Goal: Task Accomplishment & Management: Complete application form

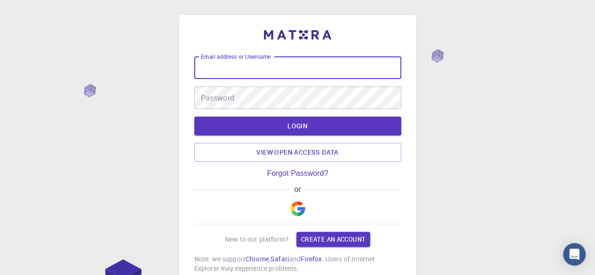
click at [269, 65] on input "Email address or Username" at bounding box center [297, 67] width 207 height 23
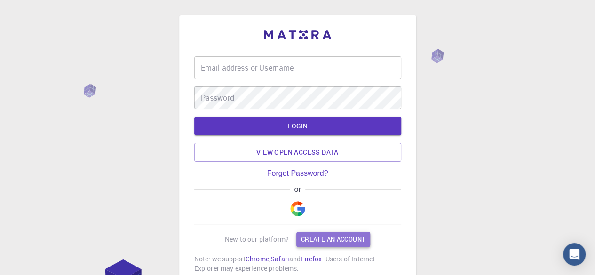
click at [331, 236] on link "Create an account" at bounding box center [333, 239] width 74 height 15
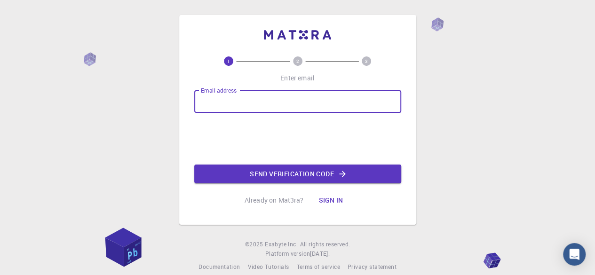
click at [223, 104] on input "Email address" at bounding box center [297, 101] width 207 height 23
type input "gfv744@gmail.com"
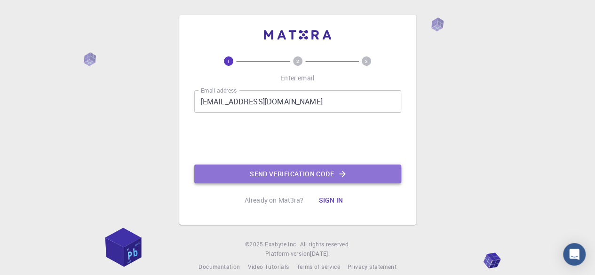
click at [254, 166] on button "Send verification code" at bounding box center [297, 174] width 207 height 19
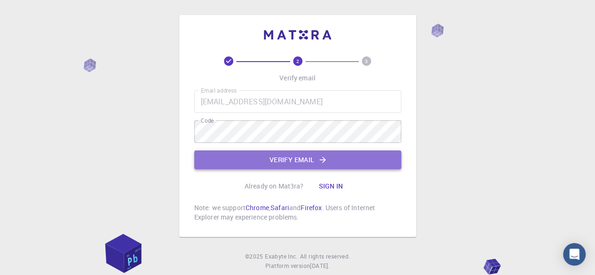
click at [310, 156] on button "Verify email" at bounding box center [297, 160] width 207 height 19
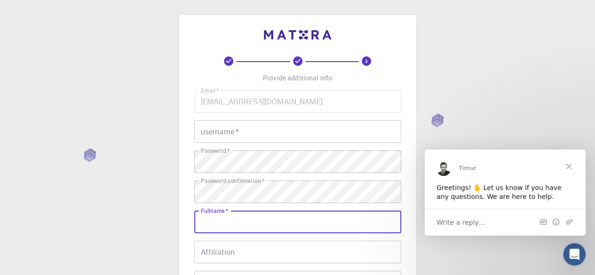
click at [311, 222] on input "Fullname   *" at bounding box center [297, 222] width 207 height 23
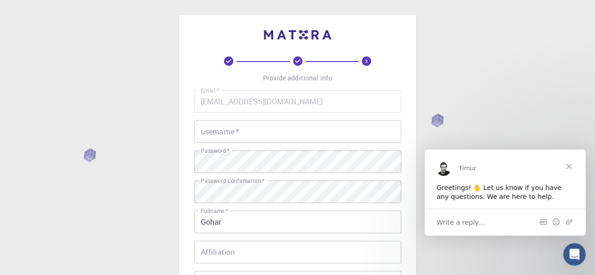
click at [499, 251] on div "3 Provide additional info Email   * gfv744@gmail.com Email   * username   * use…" at bounding box center [297, 239] width 595 height 479
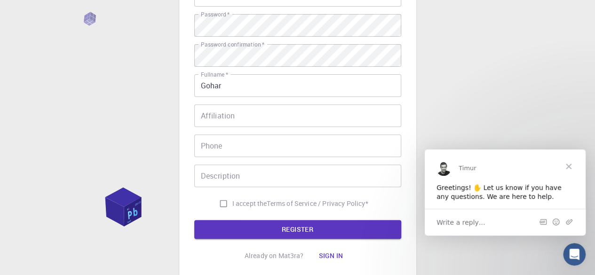
scroll to position [151, 0]
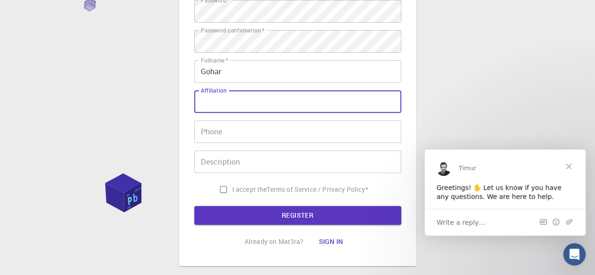
click at [230, 104] on input "Affiliation" at bounding box center [297, 101] width 207 height 23
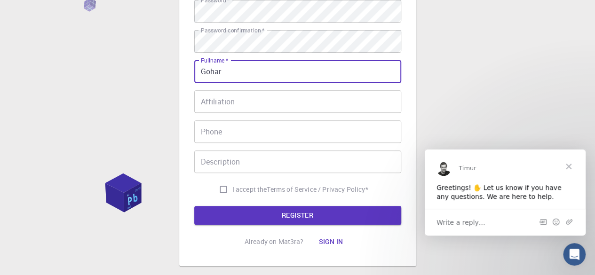
click at [234, 70] on input "Gohar" at bounding box center [297, 71] width 207 height 23
type input "[PERSON_NAME]"
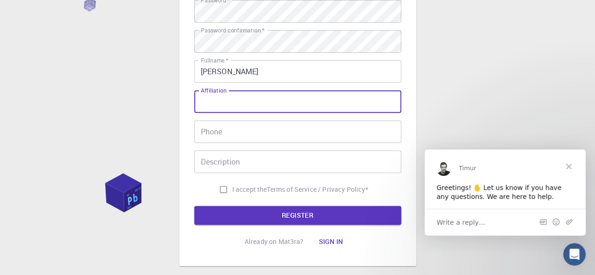
click at [221, 102] on input "Affiliation" at bounding box center [297, 101] width 207 height 23
type input "IIU"
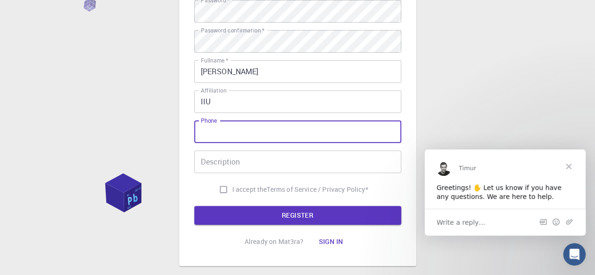
click at [213, 130] on input "Phone" at bounding box center [297, 131] width 207 height 23
type input "03025041956"
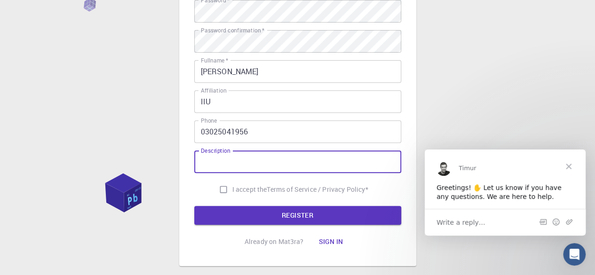
click at [238, 166] on input "Description" at bounding box center [297, 162] width 207 height 23
type input "PhD Scholar"
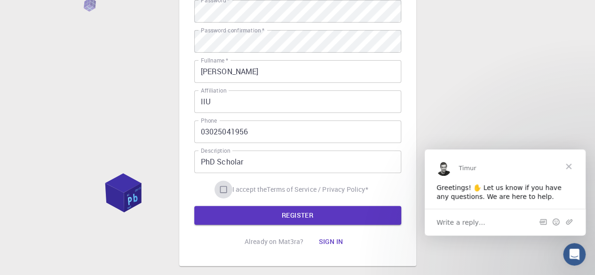
click at [218, 187] on input "I accept the Terms of Service / Privacy Policy *" at bounding box center [223, 190] width 18 height 18
checkbox input "true"
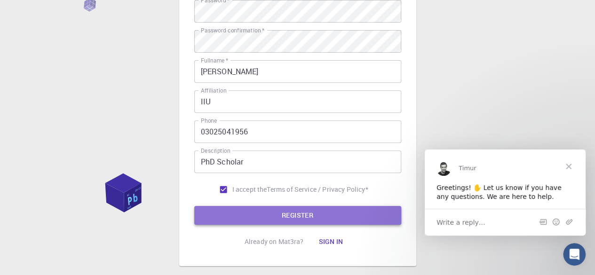
click at [248, 214] on button "REGISTER" at bounding box center [297, 215] width 207 height 19
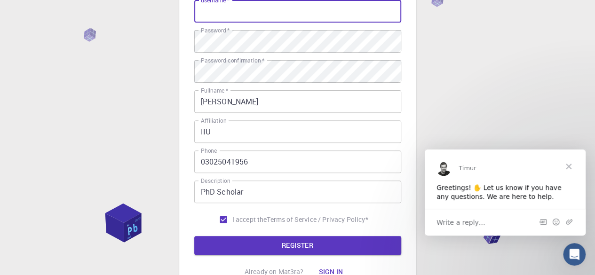
click at [225, 10] on input "username   *" at bounding box center [297, 11] width 207 height 23
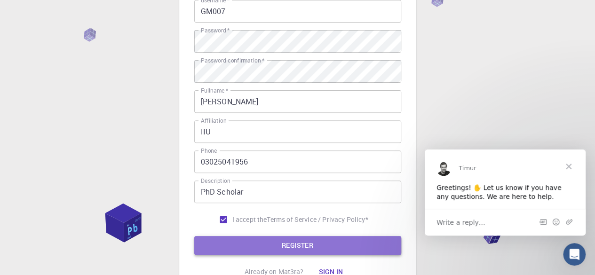
click at [266, 242] on button "REGISTER" at bounding box center [297, 245] width 207 height 19
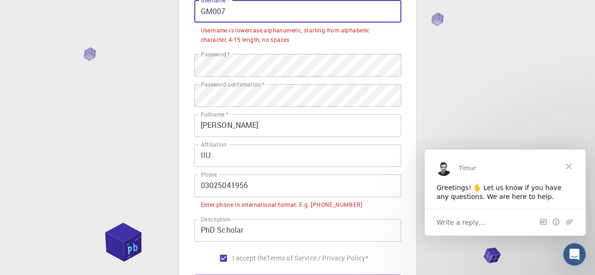
click at [213, 11] on input "GM007" at bounding box center [297, 11] width 207 height 23
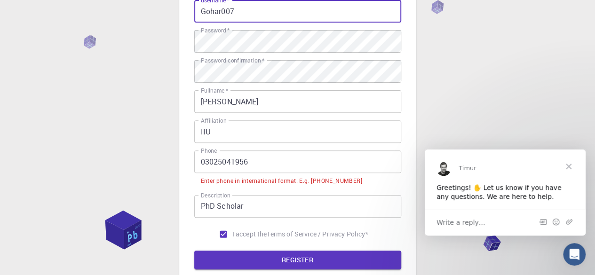
type input "Gohar007"
click at [201, 163] on input "03025041956" at bounding box center [297, 162] width 207 height 23
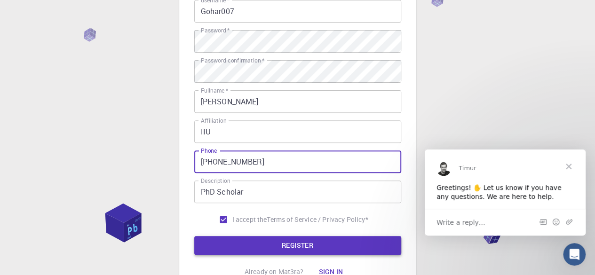
type input "+9203025041956"
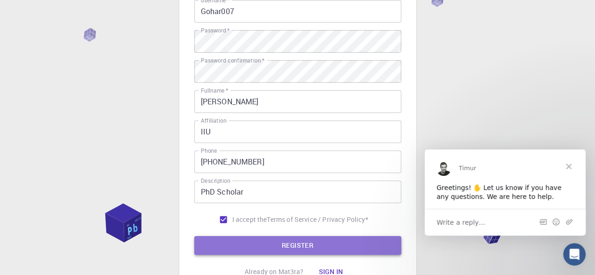
click at [280, 244] on button "REGISTER" at bounding box center [297, 245] width 207 height 19
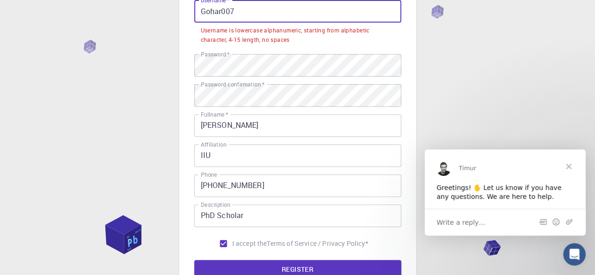
click at [221, 12] on input "Gohar007" at bounding box center [297, 11] width 207 height 23
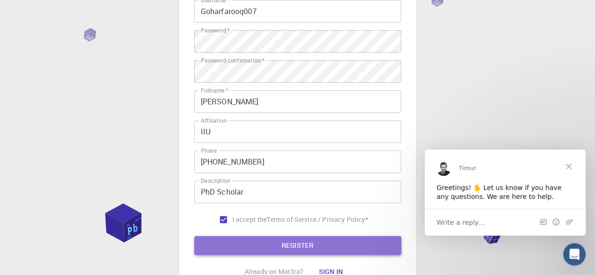
click at [290, 244] on button "REGISTER" at bounding box center [297, 245] width 207 height 19
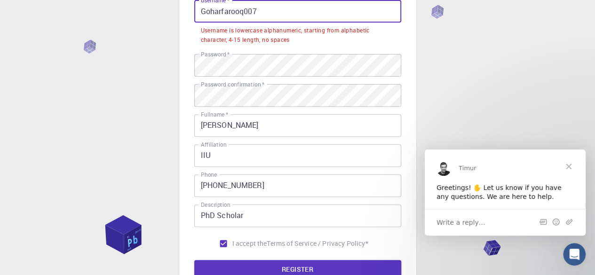
click at [204, 14] on input "Goharfarooq007" at bounding box center [297, 11] width 207 height 23
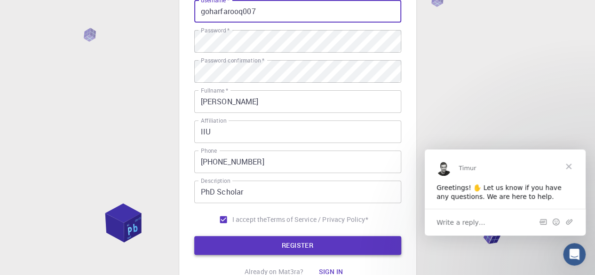
type input "goharfarooq007"
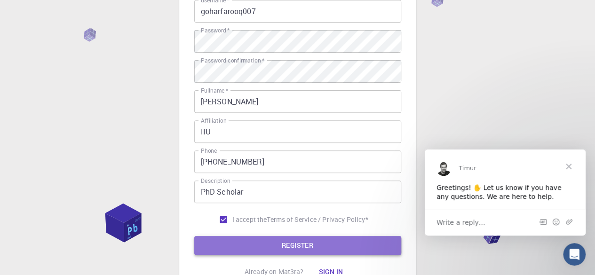
click at [277, 245] on button "REGISTER" at bounding box center [297, 245] width 207 height 19
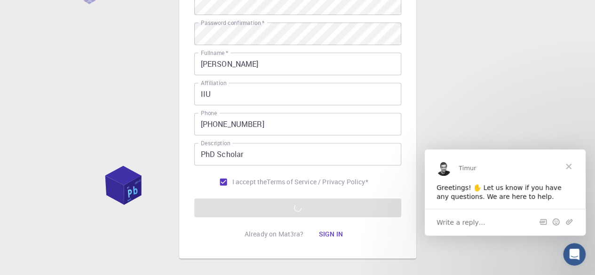
scroll to position [177, 0]
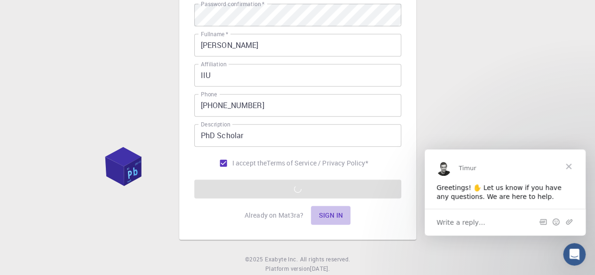
click at [329, 212] on button "Sign in" at bounding box center [331, 215] width 40 height 19
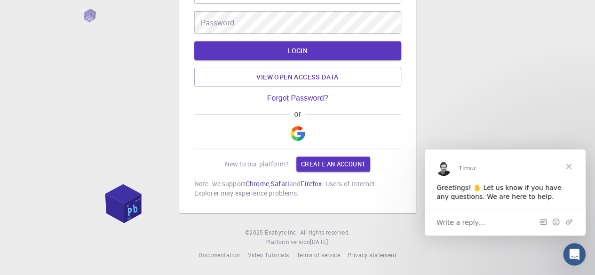
scroll to position [76, 0]
type input "gfv744@gmail.com"
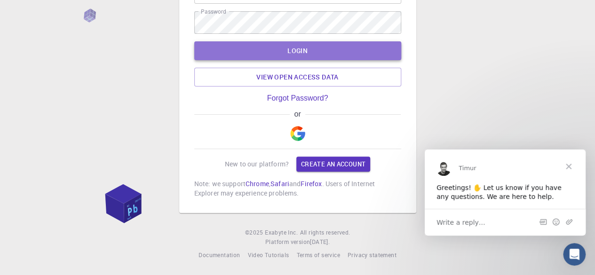
click at [318, 48] on button "LOGIN" at bounding box center [297, 50] width 207 height 19
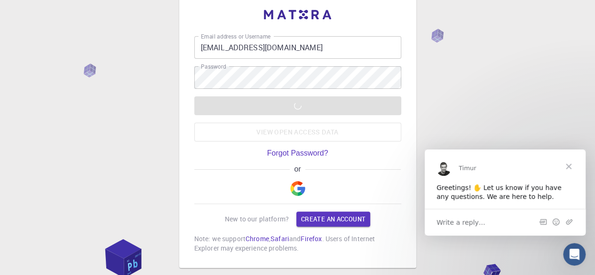
scroll to position [0, 0]
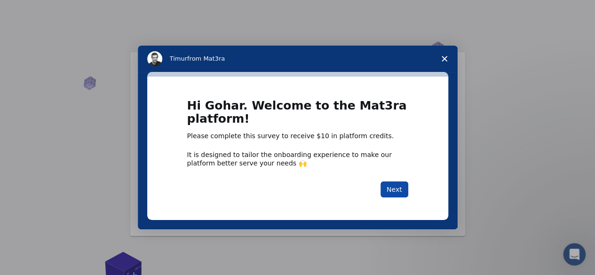
click at [403, 192] on button "Next" at bounding box center [394, 190] width 28 height 16
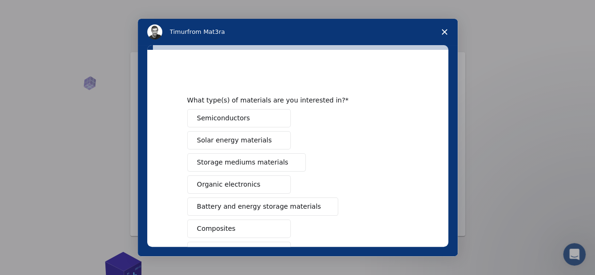
click at [191, 115] on button "Semiconductors" at bounding box center [238, 118] width 103 height 18
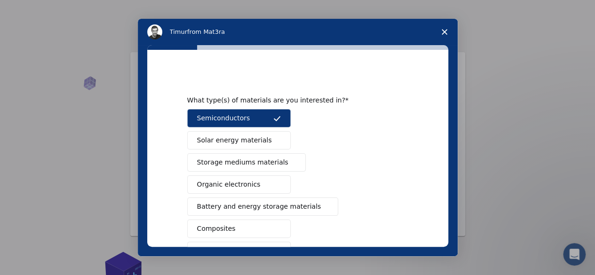
click at [202, 137] on span "Solar energy materials" at bounding box center [234, 140] width 75 height 10
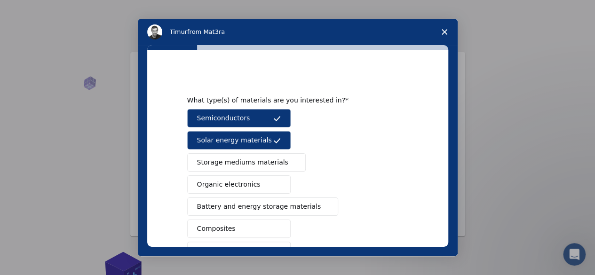
click at [205, 150] on div "Semiconductors Solar energy materials Storage mediums materials Organic electro…" at bounding box center [297, 240] width 221 height 262
click at [209, 164] on span "Storage mediums materials" at bounding box center [242, 163] width 91 height 10
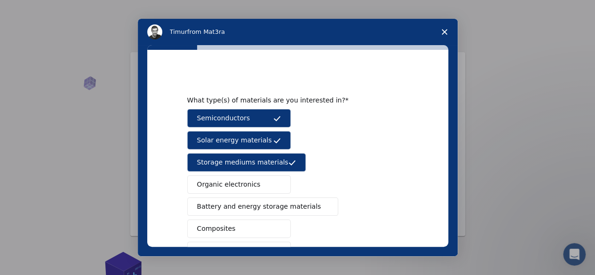
click at [210, 180] on span "Organic electronics" at bounding box center [228, 185] width 63 height 10
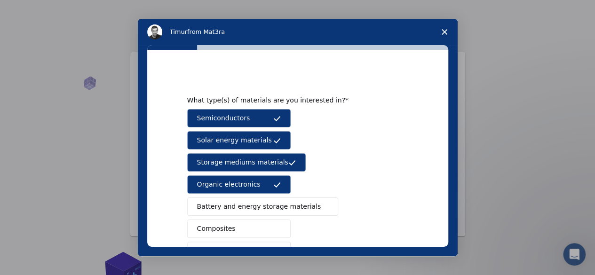
click at [222, 208] on span "Battery and energy storage materials" at bounding box center [259, 207] width 124 height 10
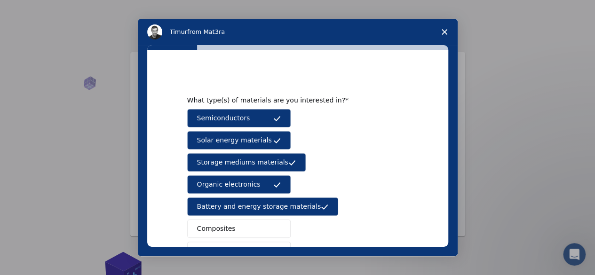
click at [217, 221] on button "Composites" at bounding box center [238, 229] width 103 height 18
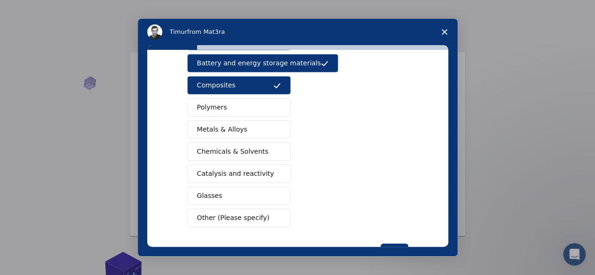
scroll to position [144, 0]
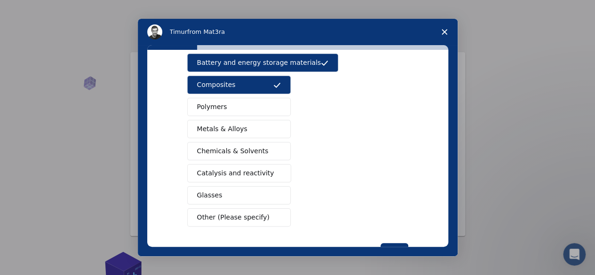
click at [216, 107] on span "Polymers" at bounding box center [212, 107] width 30 height 10
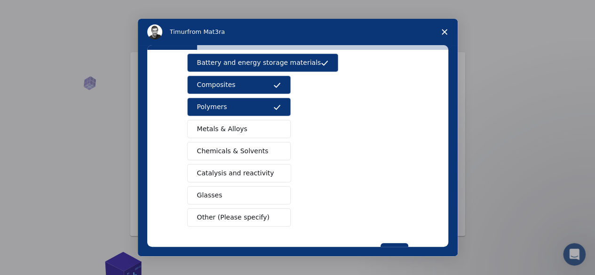
click at [218, 126] on span "Metals & Alloys" at bounding box center [222, 129] width 50 height 10
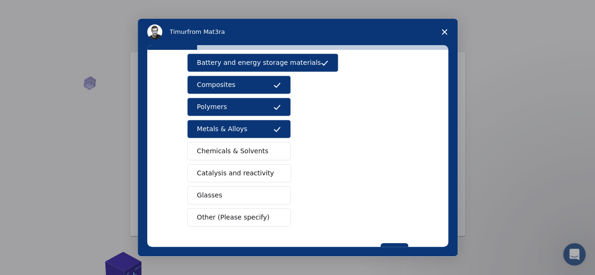
click at [220, 146] on span "Chemicals & Solvents" at bounding box center [232, 151] width 71 height 10
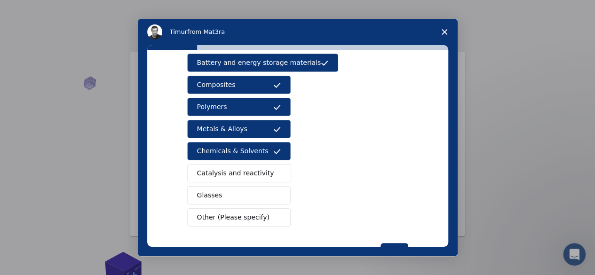
drag, startPoint x: 220, startPoint y: 172, endPoint x: 200, endPoint y: 166, distance: 20.2
click at [200, 168] on span "Catalysis and reactivity" at bounding box center [235, 173] width 77 height 10
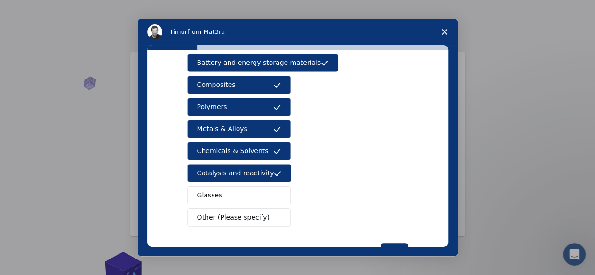
click at [208, 195] on span "Glasses" at bounding box center [209, 195] width 25 height 10
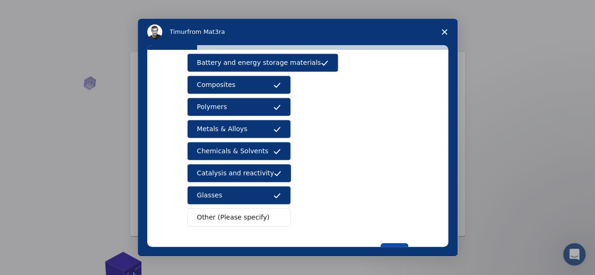
click at [387, 243] on button "Next" at bounding box center [394, 251] width 28 height 16
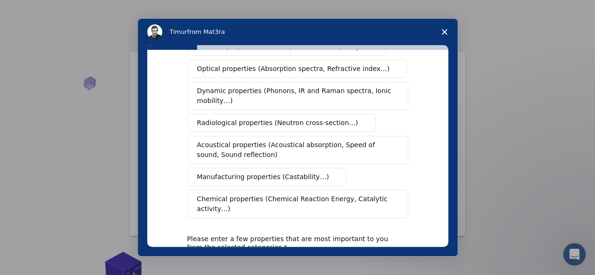
scroll to position [0, 0]
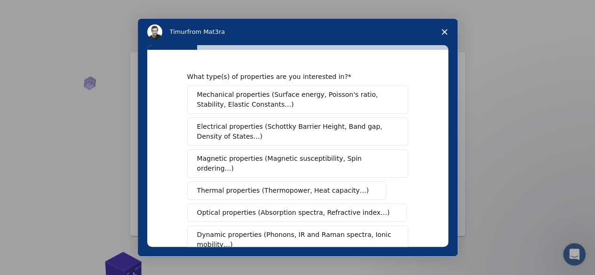
click at [207, 95] on span "Mechanical properties (Surface energy, Poisson's ratio, Stability, Elastic Cons…" at bounding box center [295, 100] width 196 height 20
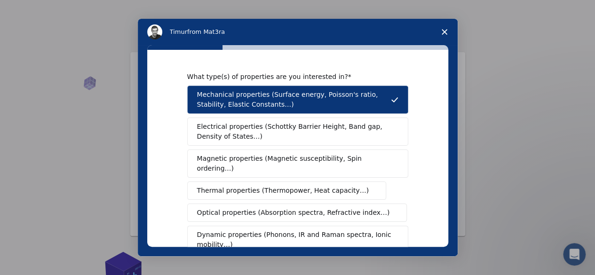
click at [215, 128] on span "Electrical properties (Schottky Barrier Height, Band gap, Density of States…)" at bounding box center [295, 132] width 196 height 20
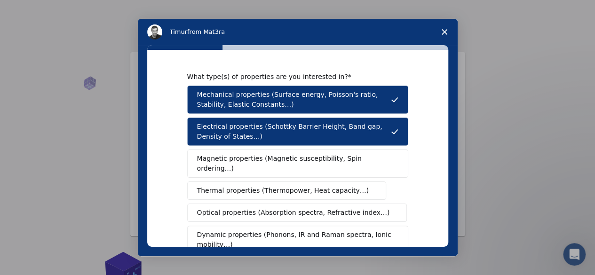
click at [228, 157] on span "Magnetic properties (Magnetic susceptibility, Spin ordering…)" at bounding box center [294, 164] width 194 height 20
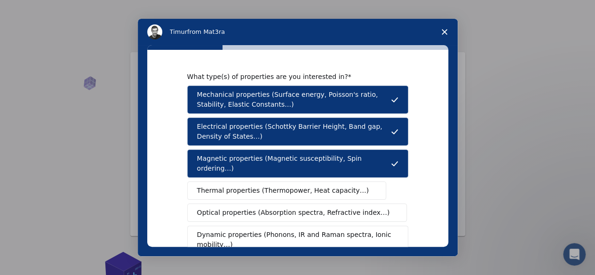
click at [230, 186] on span "Thermal properties (Thermopower, Heat capacity…)" at bounding box center [283, 191] width 172 height 10
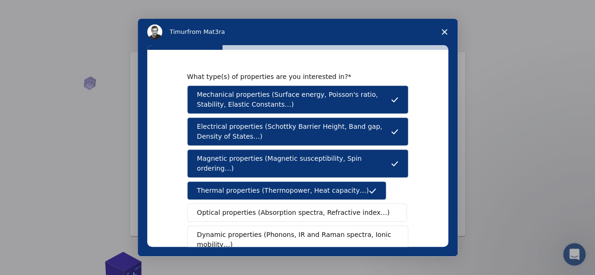
click at [241, 208] on span "Optical properties (Absorption spectra, Refractive index…)" at bounding box center [293, 213] width 193 height 10
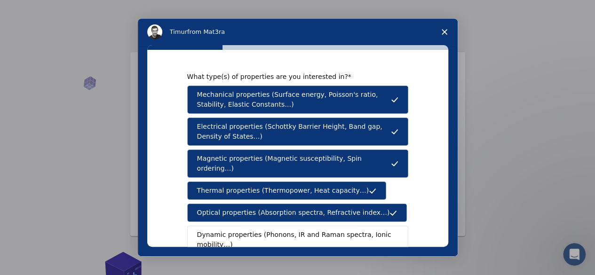
click at [247, 230] on span "Dynamic properties (Phonons, IR and Raman spectra, Ionic mobility…)" at bounding box center [294, 240] width 195 height 20
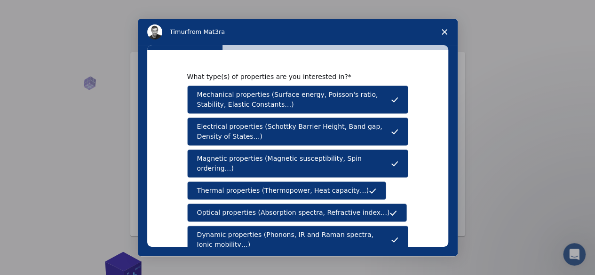
scroll to position [173, 0]
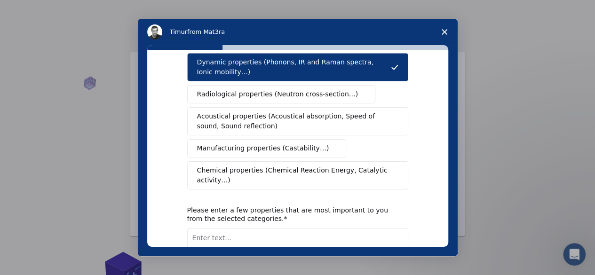
click at [260, 89] on span "Radiological properties (Neutron cross-section…)" at bounding box center [277, 94] width 161 height 10
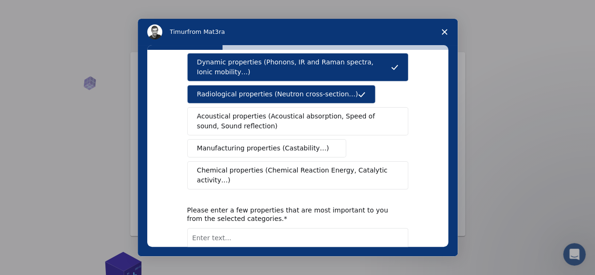
click at [261, 111] on span "Acoustical properties (Acoustical absorption, Speed of sound, Sound reflection)" at bounding box center [295, 121] width 196 height 20
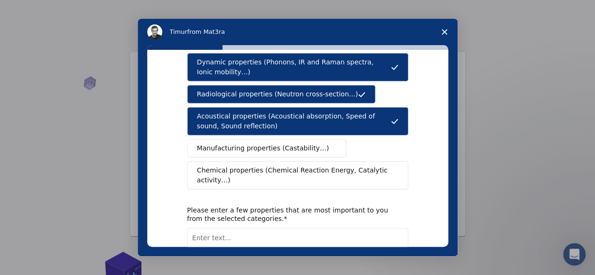
click at [261, 143] on span "Manufacturing properties (Castability…)" at bounding box center [263, 148] width 132 height 10
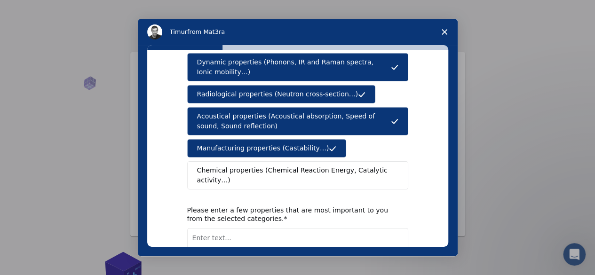
click at [261, 166] on span "Chemical properties (Chemical Reaction Energy, Catalytic activity…)" at bounding box center [294, 176] width 195 height 20
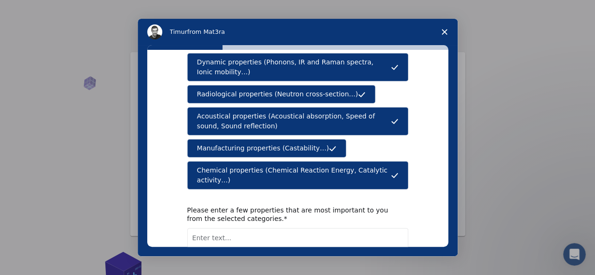
click at [255, 206] on div "Please enter a few properties that are most important to you from the selected …" at bounding box center [290, 214] width 207 height 17
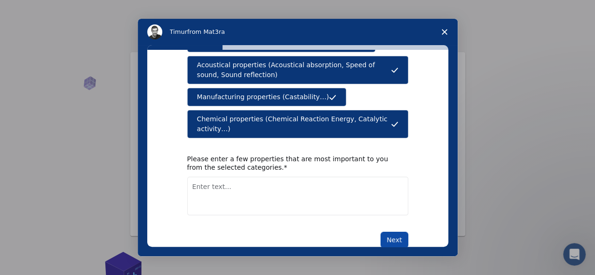
click at [395, 232] on button "Next" at bounding box center [394, 240] width 28 height 16
click at [292, 185] on textarea "Enter text..." at bounding box center [297, 196] width 221 height 39
click at [299, 177] on textarea "Enter text..." at bounding box center [297, 196] width 221 height 39
type textarea "Optical,Electrical and Mechanical"
click at [397, 232] on button "Next" at bounding box center [394, 240] width 28 height 16
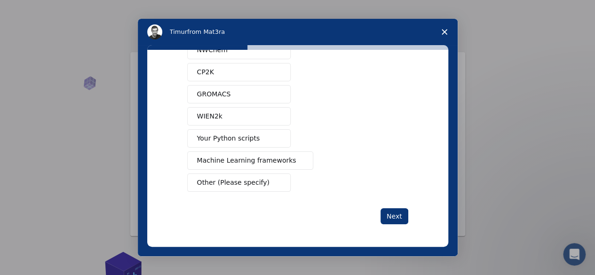
scroll to position [0, 0]
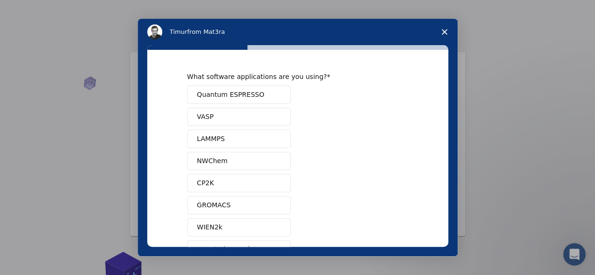
click at [210, 94] on span "Quantum ESPRESSO" at bounding box center [230, 95] width 67 height 10
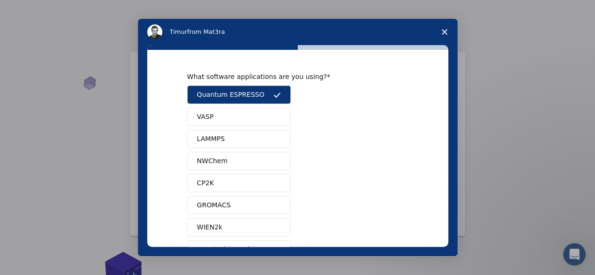
click at [207, 116] on span "VASP" at bounding box center [205, 117] width 17 height 10
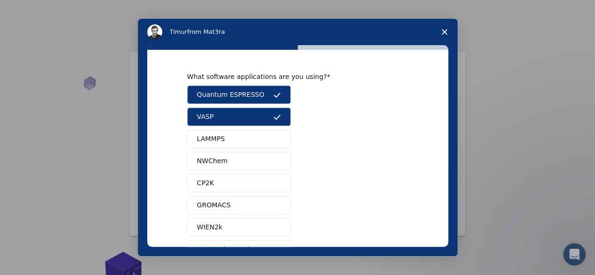
click at [211, 222] on span "WIEN2k" at bounding box center [209, 227] width 25 height 10
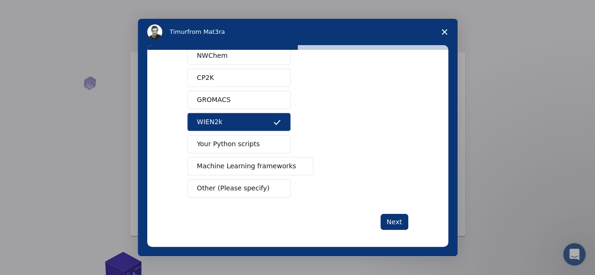
scroll to position [108, 0]
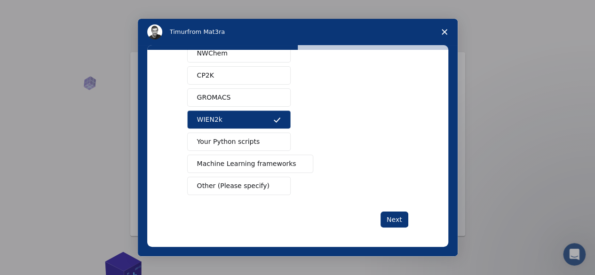
click at [211, 143] on span "Your Python scripts" at bounding box center [228, 142] width 63 height 10
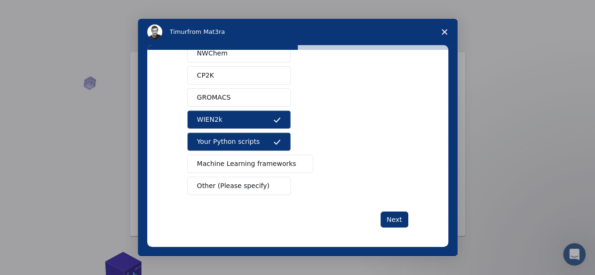
click at [216, 161] on span "Machine Learning frameworks" at bounding box center [246, 164] width 99 height 10
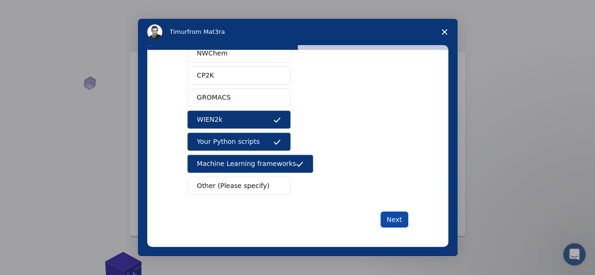
click at [391, 217] on button "Next" at bounding box center [394, 220] width 28 height 16
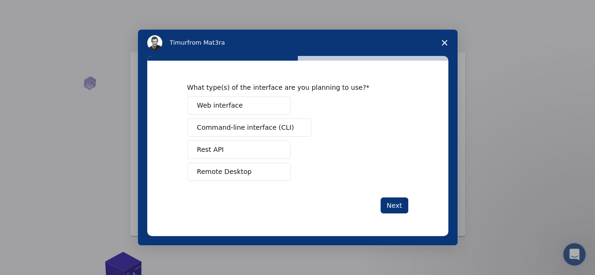
click at [215, 107] on span "Web interface" at bounding box center [220, 106] width 46 height 10
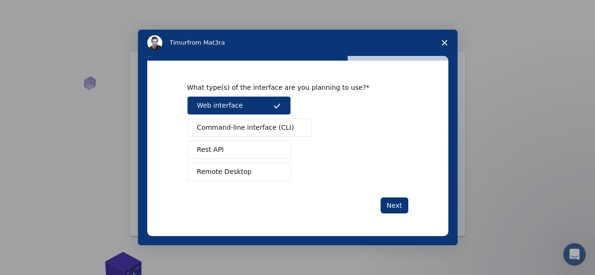
click at [231, 135] on button "Command-line interface (CLI)" at bounding box center [249, 128] width 124 height 18
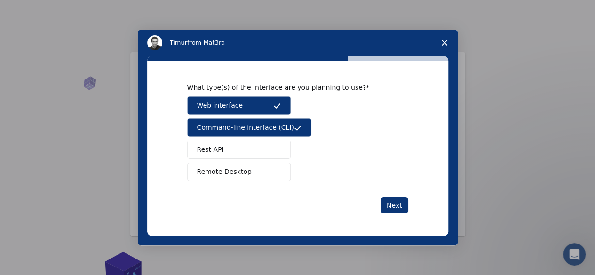
click at [219, 151] on span "Rest API" at bounding box center [210, 150] width 27 height 10
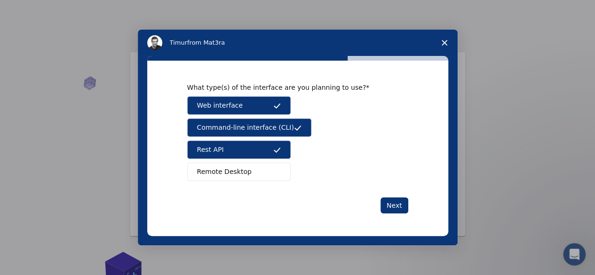
click at [230, 175] on span "Remote Desktop" at bounding box center [224, 172] width 55 height 10
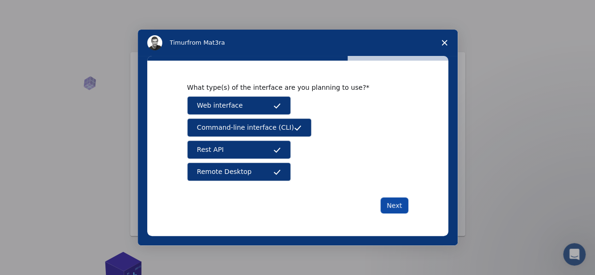
click at [388, 205] on button "Next" at bounding box center [394, 206] width 28 height 16
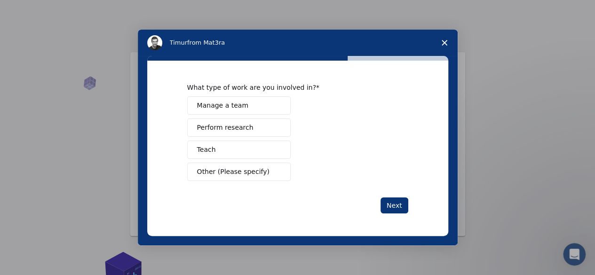
click at [225, 106] on span "Manage a team" at bounding box center [222, 106] width 51 height 10
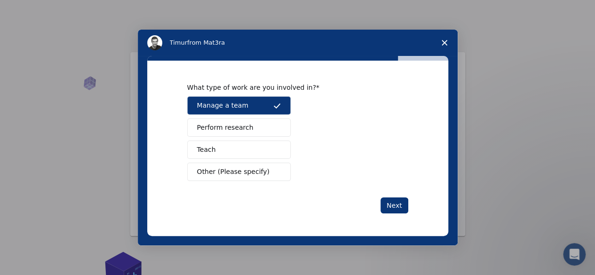
click at [229, 127] on span "Perform research" at bounding box center [225, 128] width 56 height 10
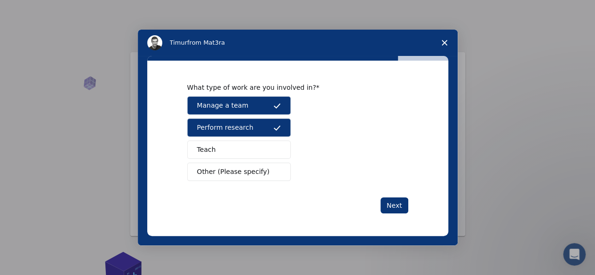
click at [225, 143] on button "Teach" at bounding box center [238, 150] width 103 height 18
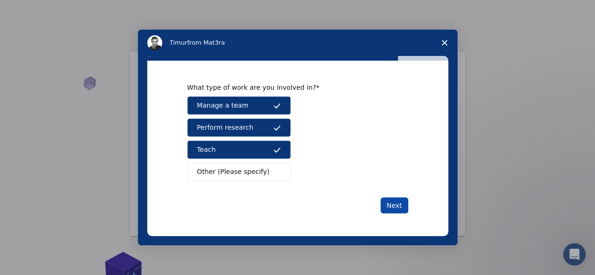
click at [392, 205] on button "Next" at bounding box center [394, 206] width 28 height 16
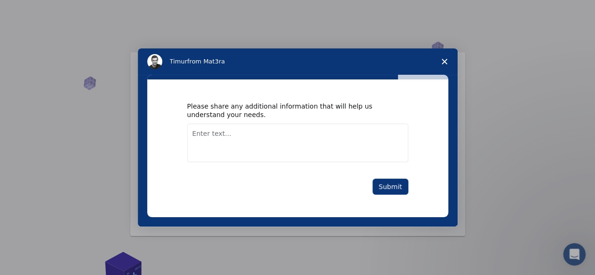
click at [259, 137] on textarea "Enter text..." at bounding box center [297, 143] width 221 height 39
type textarea "Nil"
click at [380, 185] on button "Submit" at bounding box center [390, 187] width 36 height 16
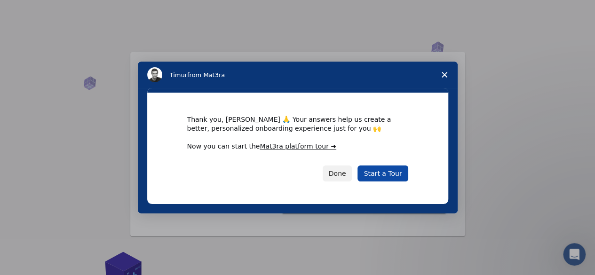
click at [386, 169] on link "Start a Tour" at bounding box center [382, 174] width 50 height 16
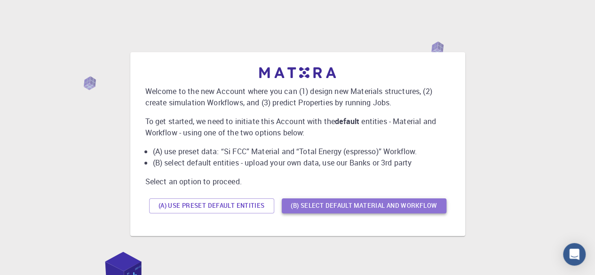
click at [349, 202] on button "(B) Select default material and workflow" at bounding box center [364, 205] width 165 height 15
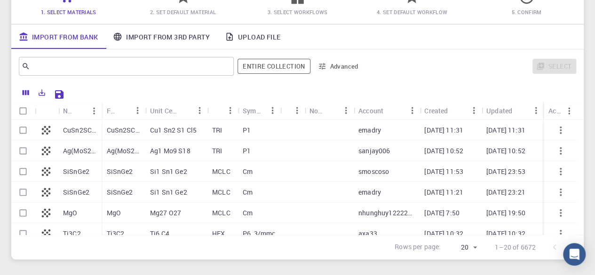
scroll to position [95, 0]
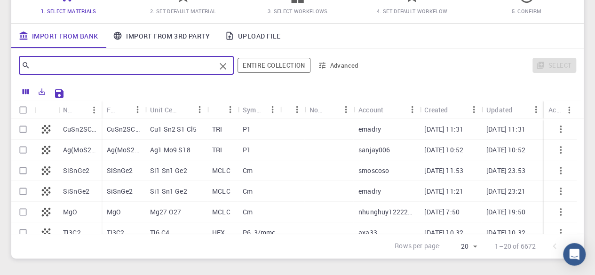
click at [98, 67] on input "text" at bounding box center [122, 65] width 185 height 13
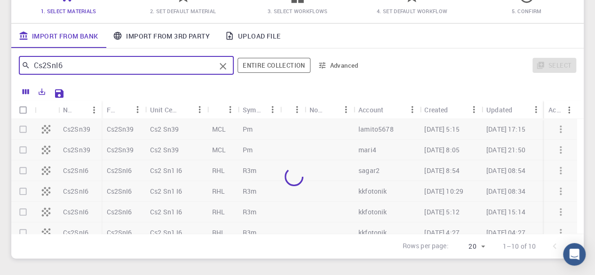
type input "Cs2SnI6"
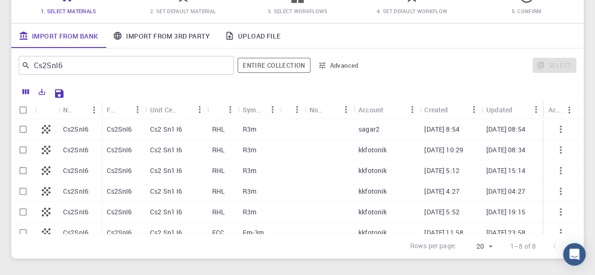
click at [227, 147] on div "RHL" at bounding box center [222, 150] width 31 height 21
checkbox input "true"
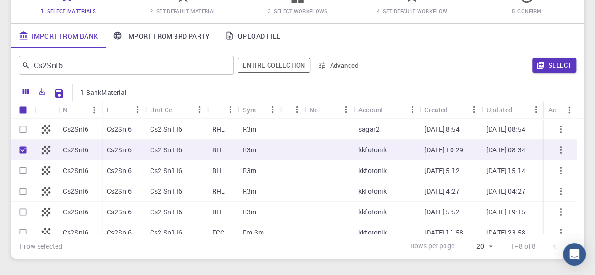
click at [182, 130] on p "Cs2 Sn1 I6" at bounding box center [166, 129] width 32 height 9
checkbox input "true"
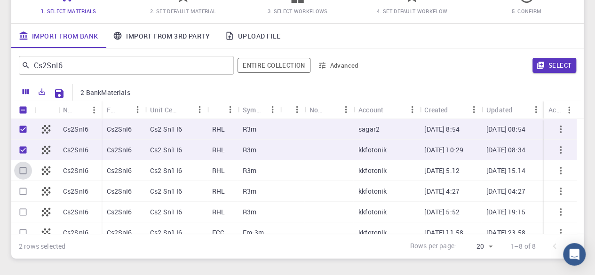
click at [22, 172] on input "Select row" at bounding box center [23, 171] width 18 height 18
checkbox input "true"
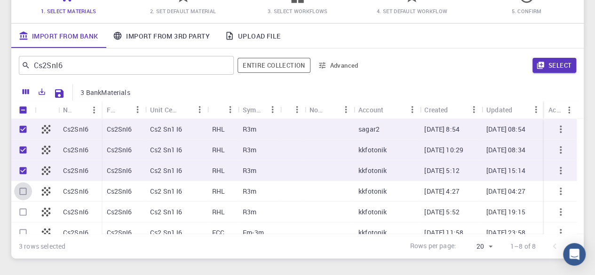
click at [21, 191] on input "Select row" at bounding box center [23, 191] width 18 height 18
checkbox input "true"
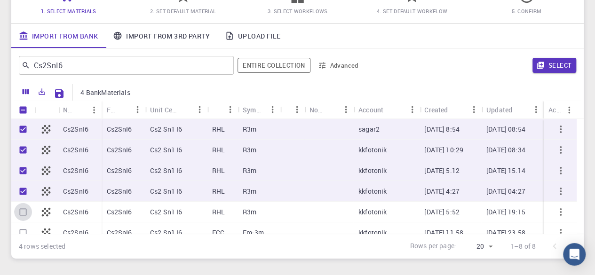
click at [21, 206] on input "Select row" at bounding box center [23, 212] width 18 height 18
checkbox input "true"
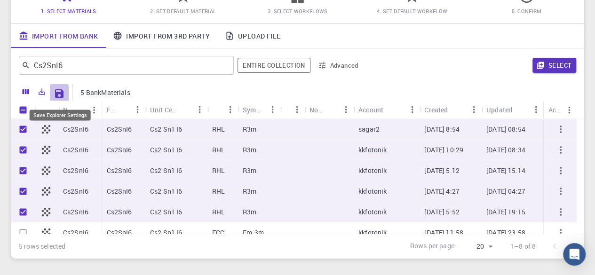
click at [59, 94] on icon "Save Explorer Settings" at bounding box center [59, 93] width 8 height 8
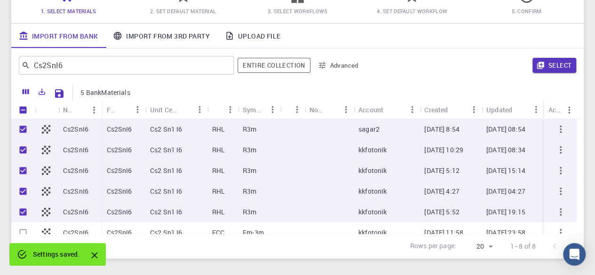
click at [187, 16] on span "2. Set Default Material" at bounding box center [182, 10] width 107 height 9
click at [188, 5] on div at bounding box center [183, -1] width 16 height 13
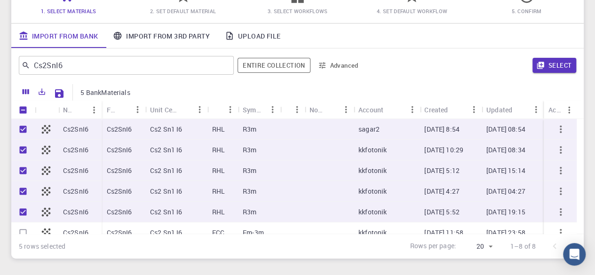
click at [173, 11] on span "2. Set Default Material" at bounding box center [183, 11] width 66 height 7
click at [306, 9] on span "3. Select Workflows" at bounding box center [298, 11] width 60 height 7
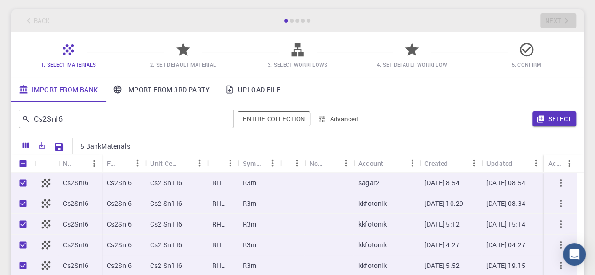
scroll to position [43, 0]
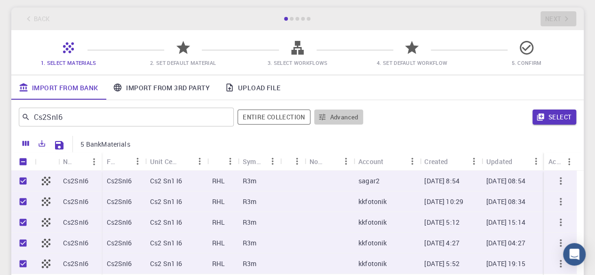
click at [338, 120] on button "Advanced" at bounding box center [338, 117] width 49 height 15
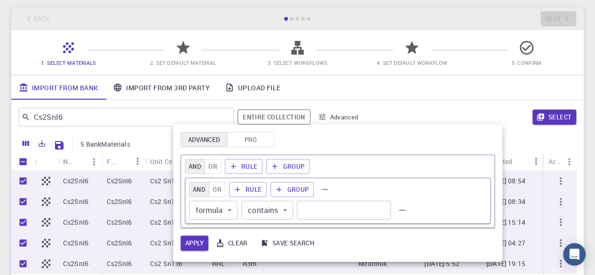
click at [370, 101] on div at bounding box center [297, 137] width 595 height 275
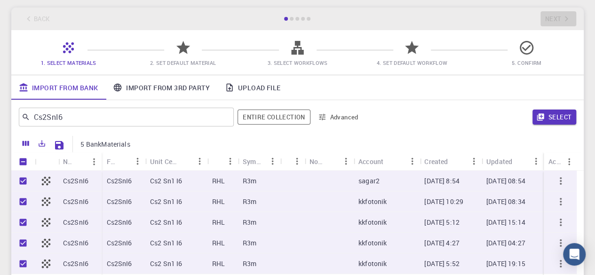
click at [186, 60] on span "2. Set Default Material" at bounding box center [183, 62] width 66 height 7
click at [546, 116] on button "Select" at bounding box center [554, 117] width 44 height 15
click at [41, 144] on icon "Export" at bounding box center [42, 143] width 8 height 8
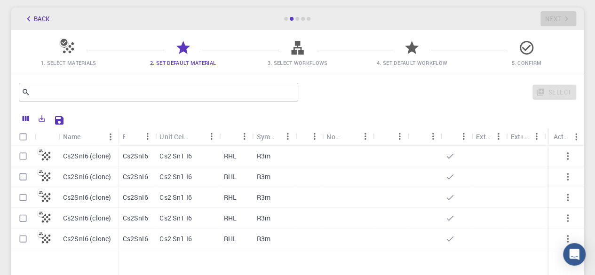
click at [300, 58] on span "3. Select Workflows" at bounding box center [297, 62] width 107 height 9
click at [23, 158] on input "Select row" at bounding box center [23, 156] width 18 height 18
checkbox input "true"
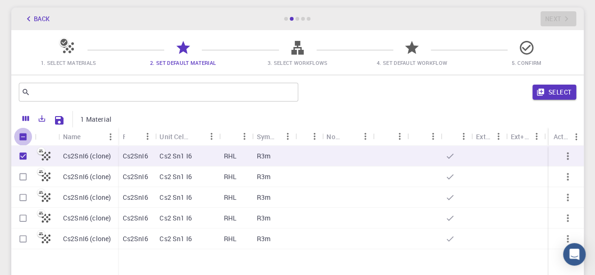
click at [24, 134] on input "Unselect all rows" at bounding box center [23, 137] width 18 height 18
checkbox input "false"
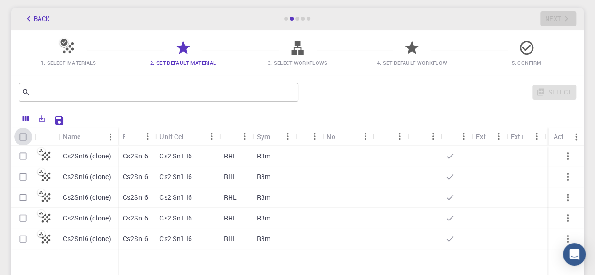
click at [24, 137] on input "Select all rows" at bounding box center [23, 137] width 18 height 18
checkbox input "true"
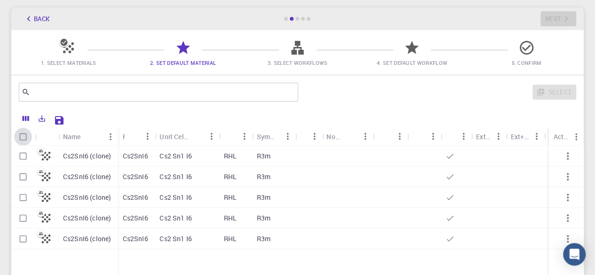
checkbox input "true"
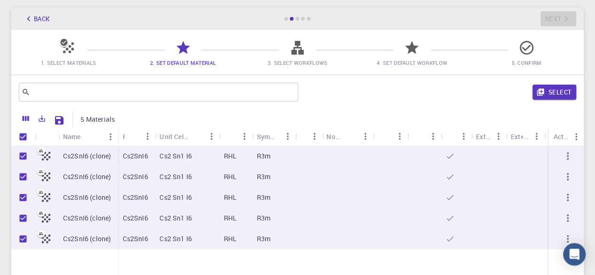
click at [301, 59] on span "3. Select Workflows" at bounding box center [297, 62] width 107 height 9
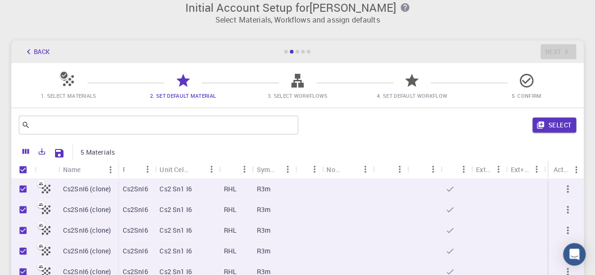
scroll to position [0, 0]
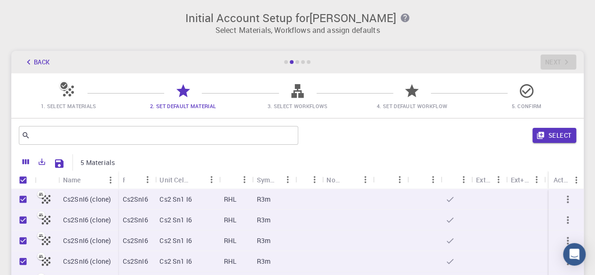
click at [296, 96] on icon at bounding box center [297, 91] width 12 height 14
click at [294, 96] on icon at bounding box center [297, 91] width 12 height 14
click at [40, 161] on icon "Export" at bounding box center [42, 162] width 8 height 8
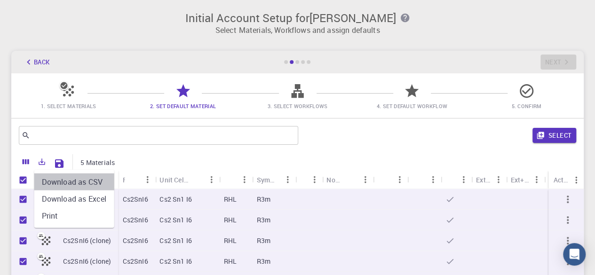
click at [70, 179] on li "Download as CSV" at bounding box center [74, 182] width 80 height 17
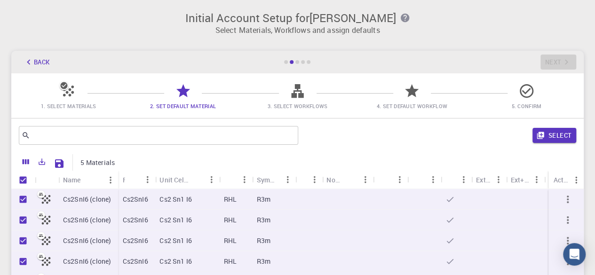
click at [300, 108] on span "3. Select Workflows" at bounding box center [298, 106] width 60 height 7
click at [309, 101] on span "3. Select Workflows" at bounding box center [297, 105] width 107 height 9
click at [26, 161] on icon "Columns" at bounding box center [26, 161] width 7 height 5
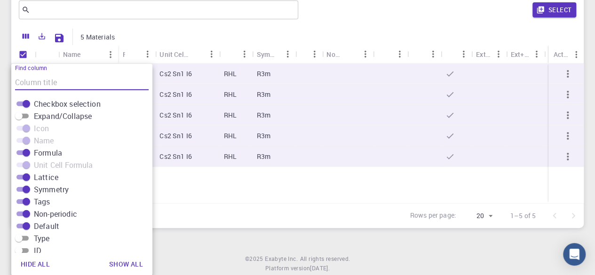
scroll to position [139, 0]
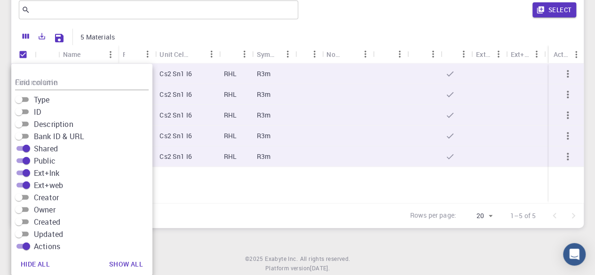
click at [273, 205] on div "5 rows selected Rows per page: 20 20 1–5 of 5" at bounding box center [297, 215] width 572 height 25
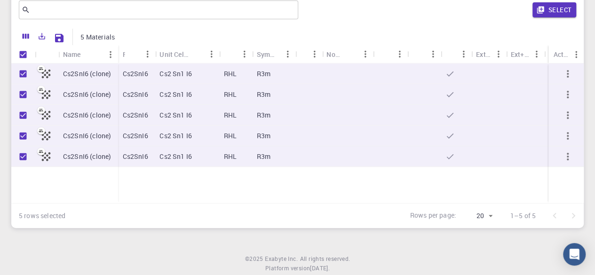
click at [569, 71] on icon "button" at bounding box center [567, 73] width 11 height 11
click at [569, 77] on icon "button" at bounding box center [567, 73] width 11 height 11
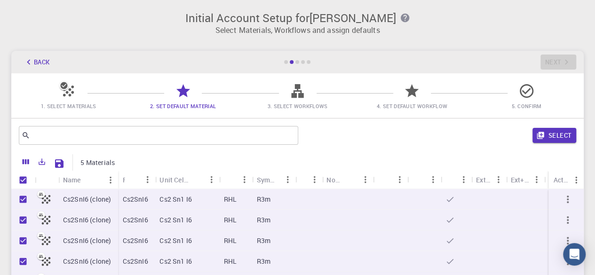
click at [307, 96] on span "3. Select Workflows" at bounding box center [297, 99] width 107 height 22
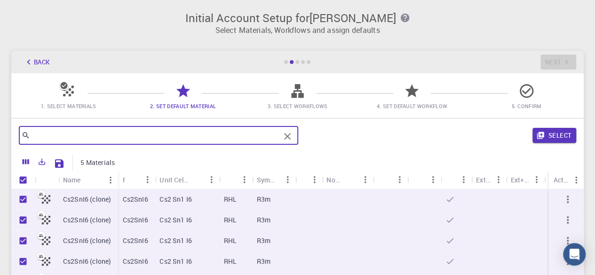
click at [197, 134] on input "text" at bounding box center [155, 135] width 250 height 13
type input "Cry"
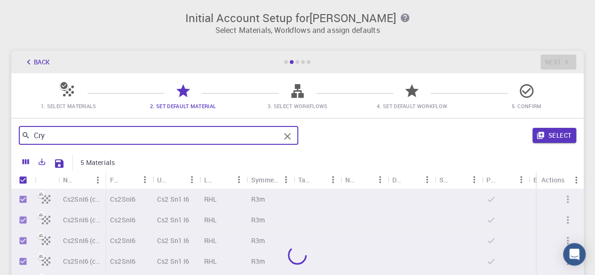
checkbox input "false"
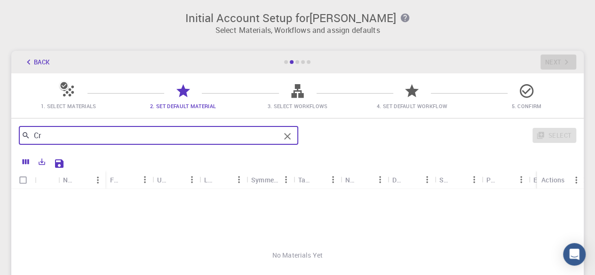
type input "C"
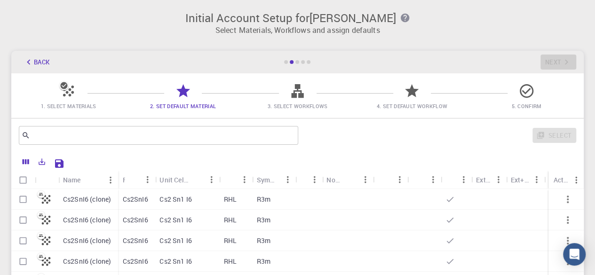
click at [310, 98] on span "3. Select Workflows" at bounding box center [297, 99] width 107 height 22
click at [63, 163] on icon "Save Explorer Settings" at bounding box center [59, 163] width 8 height 8
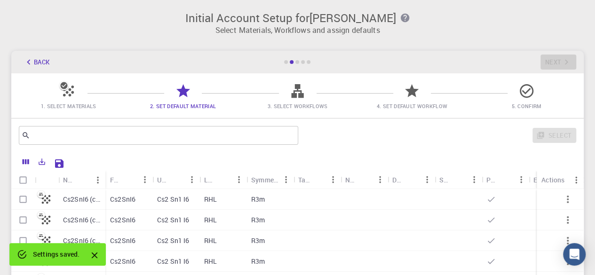
click at [24, 183] on input "Select all rows" at bounding box center [23, 180] width 18 height 18
checkbox input "true"
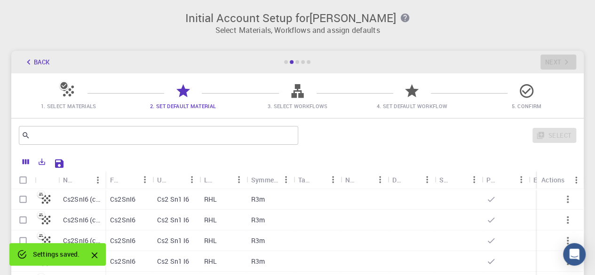
checkbox input "true"
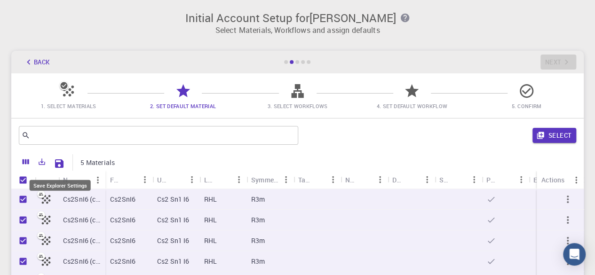
click at [55, 162] on icon "Save Explorer Settings" at bounding box center [59, 163] width 11 height 11
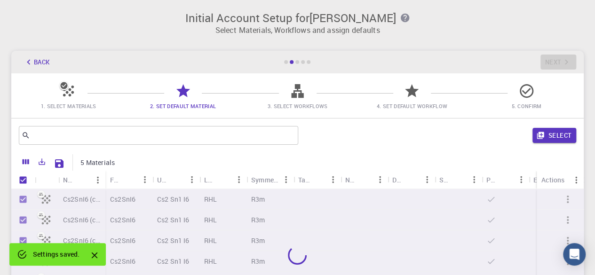
click at [302, 93] on icon at bounding box center [297, 91] width 16 height 16
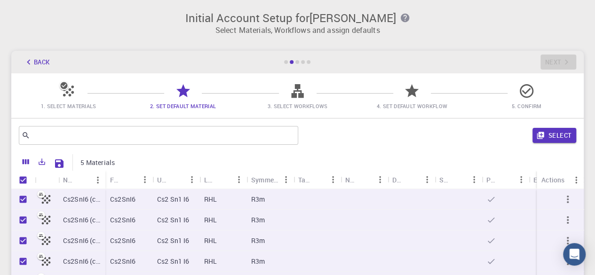
click at [302, 93] on icon at bounding box center [297, 91] width 16 height 16
click at [548, 63] on div "Back Next" at bounding box center [297, 62] width 572 height 23
click at [69, 100] on div at bounding box center [68, 94] width 16 height 13
click at [561, 131] on button "Select" at bounding box center [554, 135] width 44 height 15
checkbox input "false"
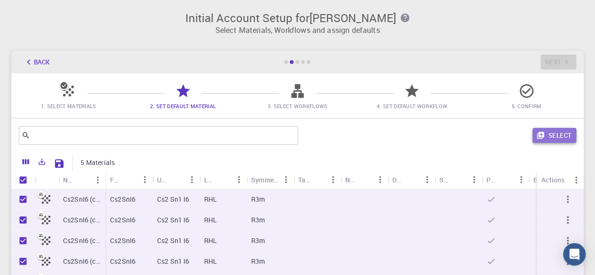
checkbox input "false"
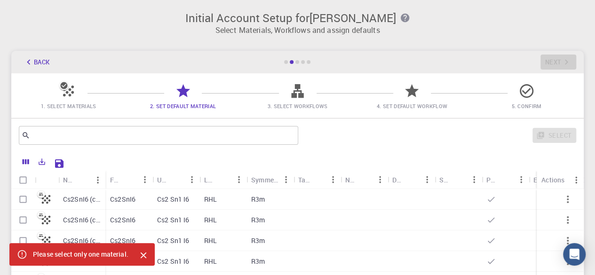
click at [561, 131] on div "Select" at bounding box center [439, 135] width 274 height 23
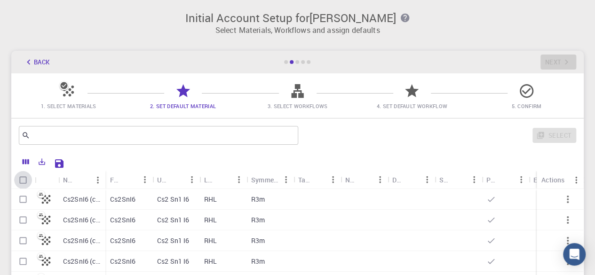
click at [23, 182] on input "Select all rows" at bounding box center [23, 180] width 18 height 18
checkbox input "true"
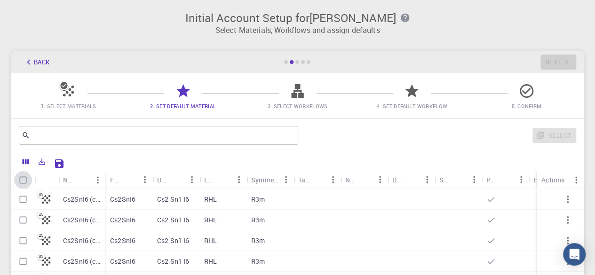
checkbox input "true"
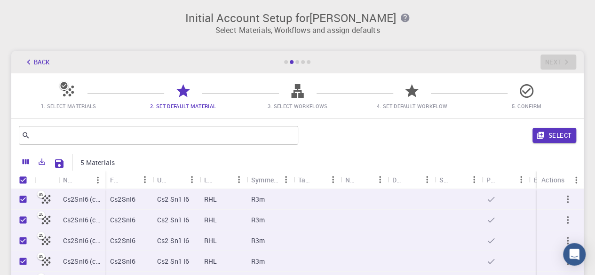
click at [530, 94] on icon at bounding box center [526, 91] width 16 height 16
click at [554, 58] on div "Back Next" at bounding box center [297, 62] width 572 height 23
click at [548, 63] on div "Back Next" at bounding box center [297, 62] width 572 height 23
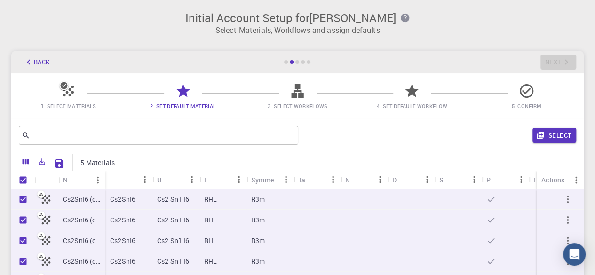
click at [548, 63] on div "Back Next" at bounding box center [297, 62] width 572 height 23
click at [177, 201] on p "Cs2 Sn1 I6" at bounding box center [173, 199] width 32 height 9
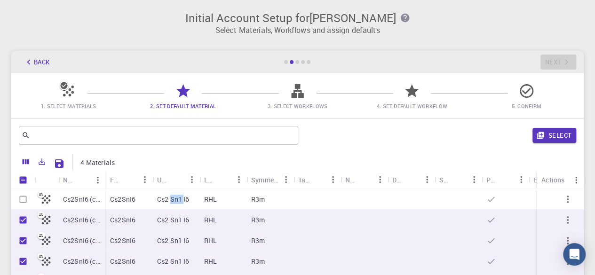
click at [177, 201] on p "Cs2 Sn1 I6" at bounding box center [173, 199] width 32 height 9
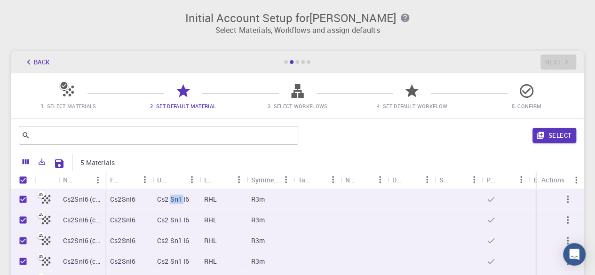
click at [177, 201] on p "Cs2 Sn1 I6" at bounding box center [173, 199] width 32 height 9
click at [565, 196] on icon "button" at bounding box center [567, 199] width 11 height 11
click at [565, 194] on icon "button" at bounding box center [567, 199] width 11 height 11
click at [490, 196] on icon at bounding box center [490, 199] width 9 height 9
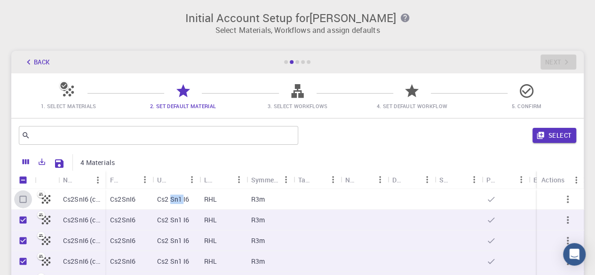
click at [22, 200] on input "Select row" at bounding box center [23, 199] width 18 height 18
checkbox input "true"
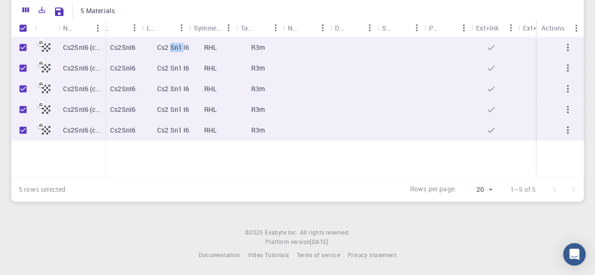
scroll to position [0, 86]
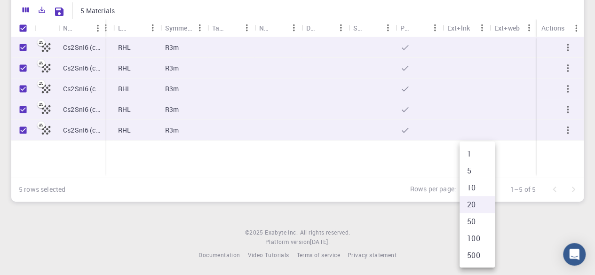
click at [490, 189] on body "Initial Account Setup for Gohar Farooq Select Materials, Workflows and assign d…" at bounding box center [297, 61] width 595 height 427
click at [473, 259] on li "500" at bounding box center [477, 255] width 35 height 17
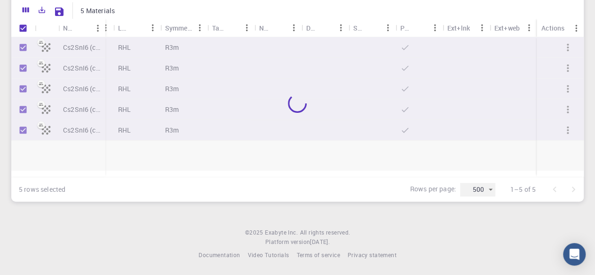
type input "500"
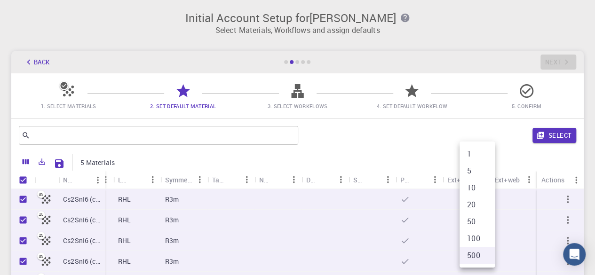
click at [316, 69] on div at bounding box center [297, 137] width 595 height 275
click at [297, 103] on span "3. Select Workflows" at bounding box center [298, 106] width 60 height 7
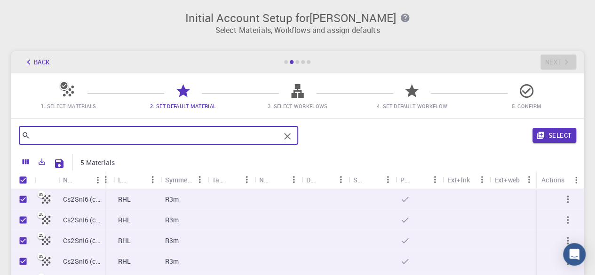
click at [170, 135] on input "text" at bounding box center [155, 135] width 250 height 13
type input "Cs2CuBi"
checkbox input "false"
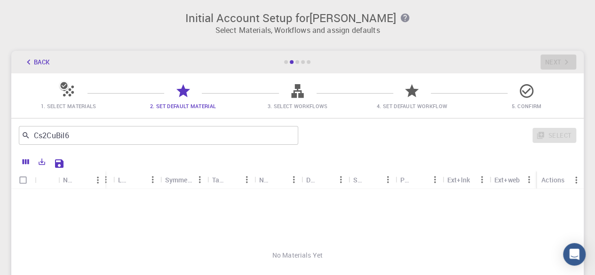
click at [309, 106] on span "3. Select Workflows" at bounding box center [298, 106] width 60 height 7
click at [165, 105] on span "2. Set Default Material" at bounding box center [183, 106] width 66 height 7
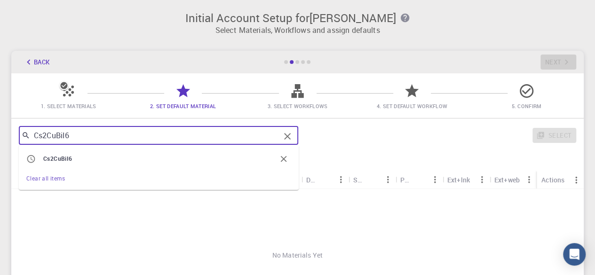
click at [112, 133] on input "Cs2CuBiI6" at bounding box center [155, 135] width 250 height 13
type input "C"
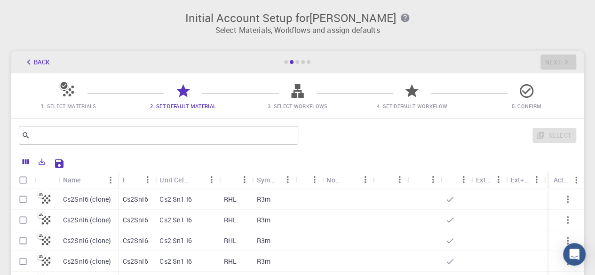
click at [196, 205] on div "Cs2 Sn1 I6" at bounding box center [187, 199] width 64 height 21
checkbox input "true"
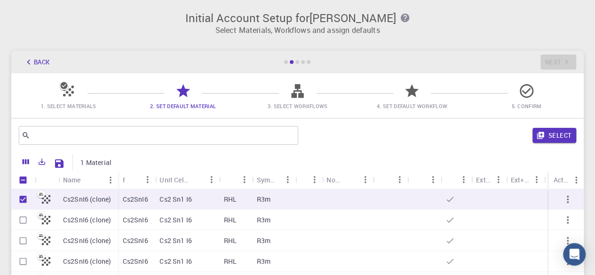
click at [304, 98] on icon at bounding box center [297, 91] width 16 height 16
click at [184, 29] on p "Select Materials, Workflows and assign defaults" at bounding box center [297, 29] width 561 height 11
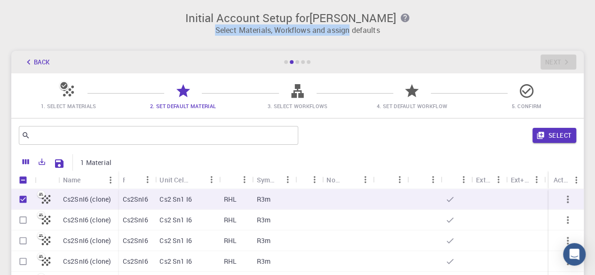
drag, startPoint x: 184, startPoint y: 29, endPoint x: 343, endPoint y: 33, distance: 159.0
click at [343, 33] on p "Select Materials, Workflows and assign defaults" at bounding box center [297, 29] width 561 height 11
click at [400, 18] on icon "button" at bounding box center [404, 18] width 8 height 8
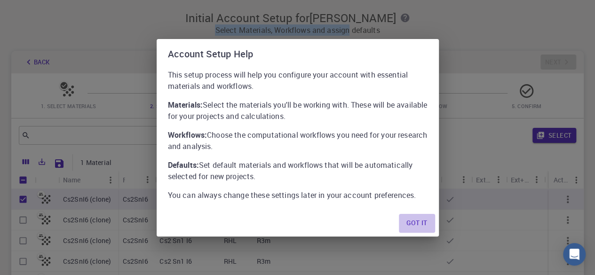
click at [416, 221] on button "Got it" at bounding box center [417, 223] width 36 height 19
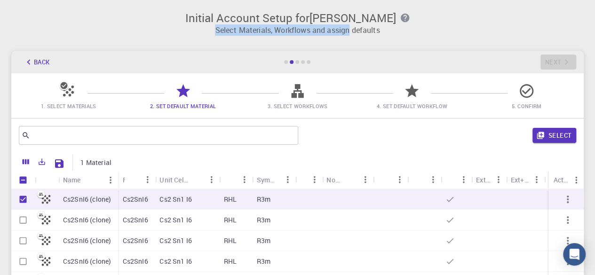
click at [301, 89] on icon at bounding box center [297, 91] width 16 height 16
click at [297, 91] on icon at bounding box center [297, 91] width 12 height 14
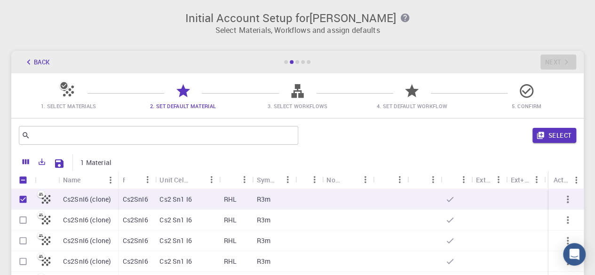
click at [296, 63] on div at bounding box center [297, 62] width 4 height 4
click at [34, 60] on button "Back" at bounding box center [37, 62] width 36 height 15
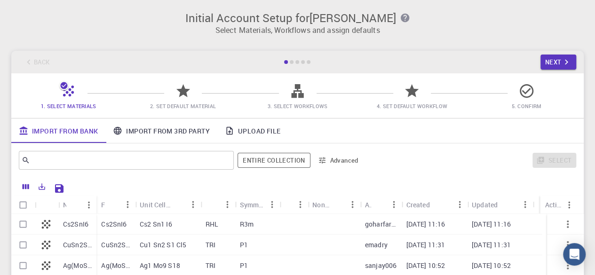
click at [184, 100] on div at bounding box center [183, 94] width 16 height 13
click at [23, 203] on input "Select all rows" at bounding box center [23, 205] width 18 height 18
checkbox input "true"
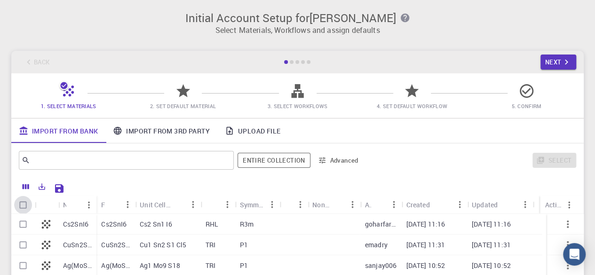
checkbox input "true"
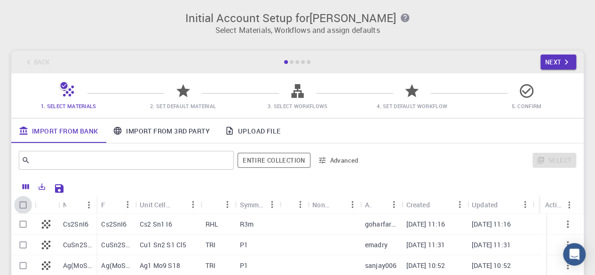
checkbox input "true"
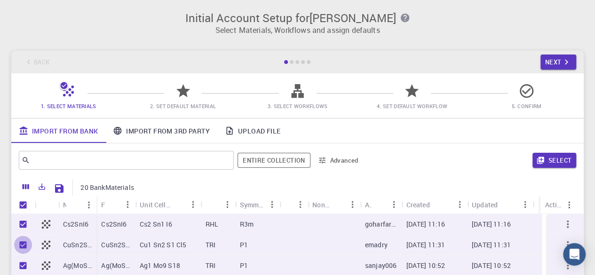
click at [25, 245] on input "Unselect row" at bounding box center [23, 245] width 18 height 18
checkbox input "false"
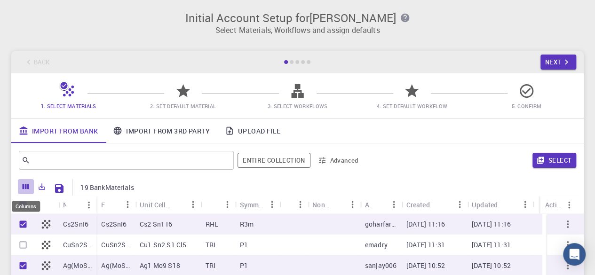
click at [24, 190] on icon "Columns" at bounding box center [26, 186] width 8 height 8
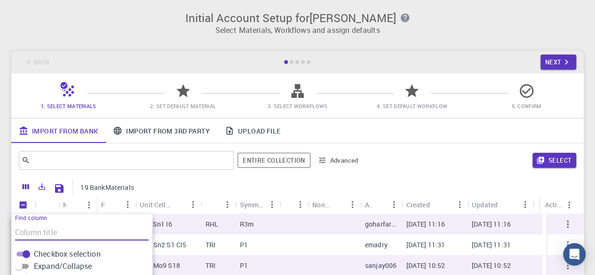
scroll to position [151, 0]
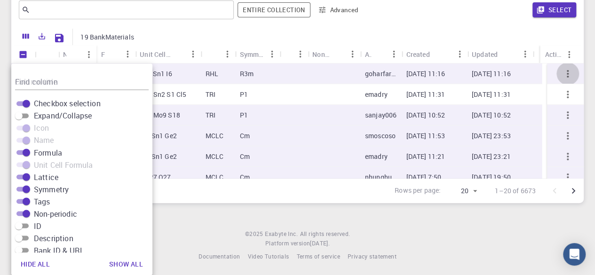
click at [563, 74] on icon "button" at bounding box center [567, 73] width 11 height 11
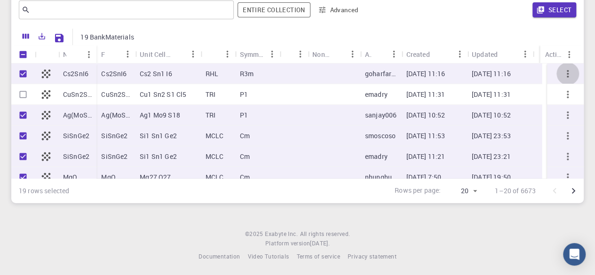
click at [563, 74] on icon "button" at bounding box center [567, 73] width 11 height 11
click at [384, 71] on p "goharfarooq007" at bounding box center [381, 73] width 32 height 9
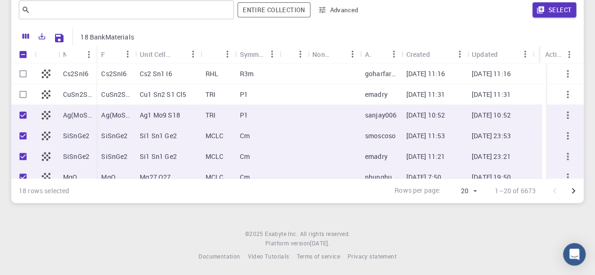
click at [384, 71] on p "goharfarooq007" at bounding box center [381, 73] width 32 height 9
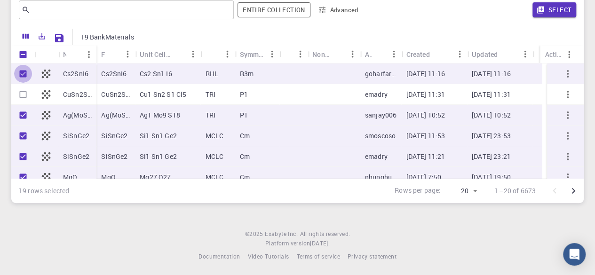
click at [24, 74] on input "Unselect row" at bounding box center [23, 74] width 18 height 18
checkbox input "false"
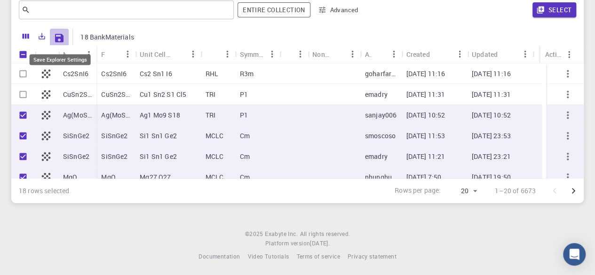
click at [56, 35] on icon "Save Explorer Settings" at bounding box center [59, 38] width 8 height 8
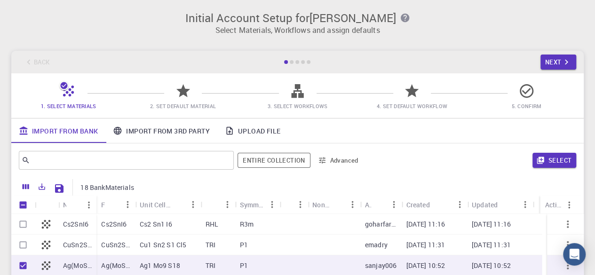
click at [186, 103] on span "2. Set Default Material" at bounding box center [183, 106] width 66 height 7
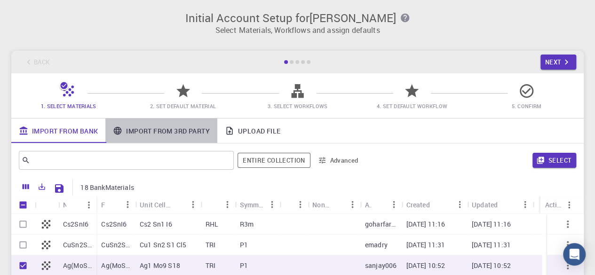
click at [176, 134] on link "Import From 3rd Party" at bounding box center [160, 131] width 111 height 24
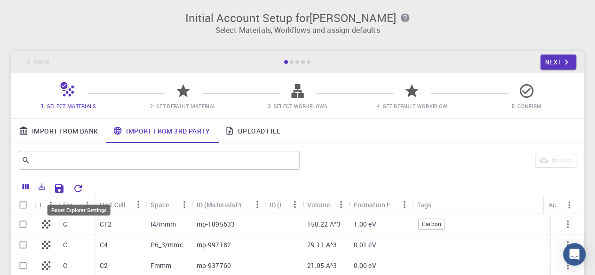
click at [80, 188] on icon "Reset Explorer Settings" at bounding box center [78, 189] width 8 height 8
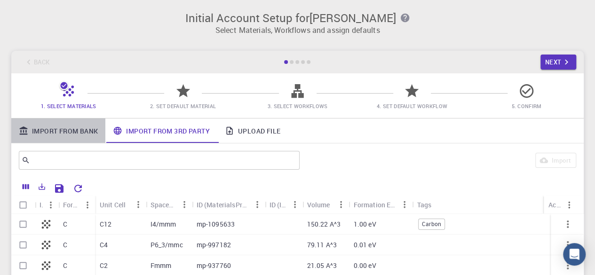
click at [90, 132] on link "Import From Bank" at bounding box center [58, 131] width 94 height 24
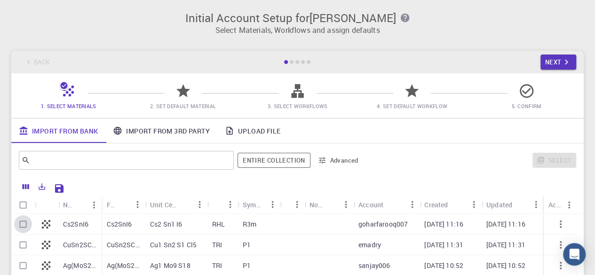
click at [27, 224] on input "Select row" at bounding box center [23, 224] width 18 height 18
checkbox input "true"
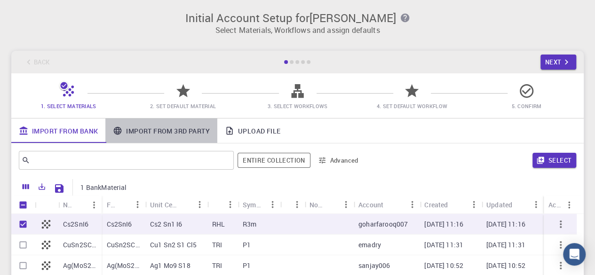
click at [163, 126] on link "Import From 3rd Party" at bounding box center [160, 131] width 111 height 24
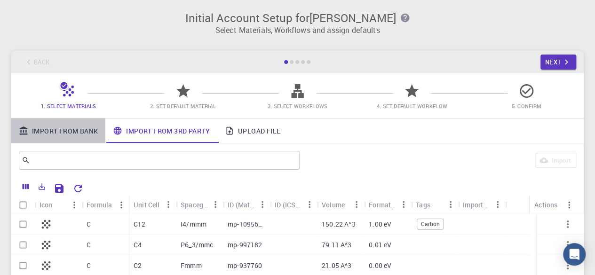
click at [64, 131] on link "Import From Bank" at bounding box center [58, 131] width 94 height 24
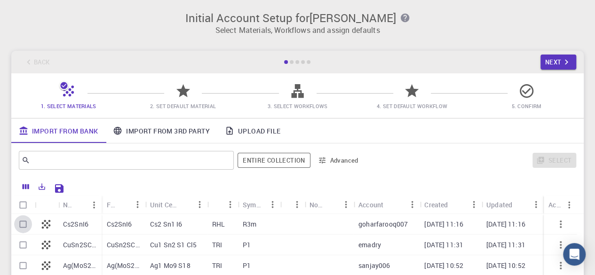
click at [24, 223] on input "Select row" at bounding box center [23, 224] width 18 height 18
checkbox input "true"
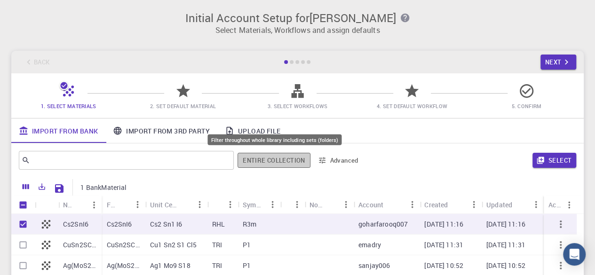
click at [293, 159] on button "Entire collection" at bounding box center [274, 160] width 72 height 15
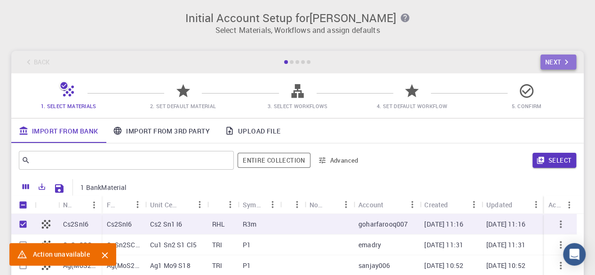
click at [566, 62] on icon "button" at bounding box center [566, 62] width 10 height 10
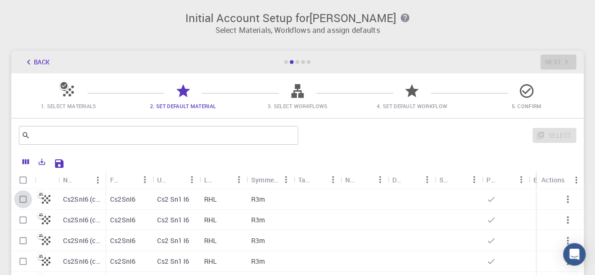
click at [23, 198] on input "Select row" at bounding box center [23, 199] width 18 height 18
checkbox input "true"
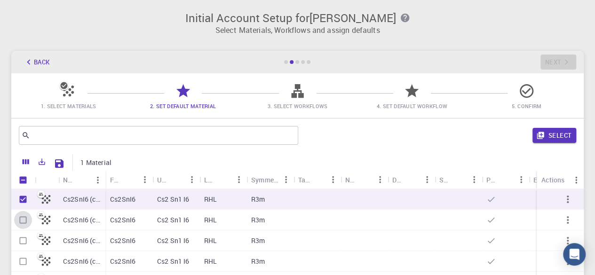
click at [27, 221] on input "Select row" at bounding box center [23, 220] width 18 height 18
checkbox input "true"
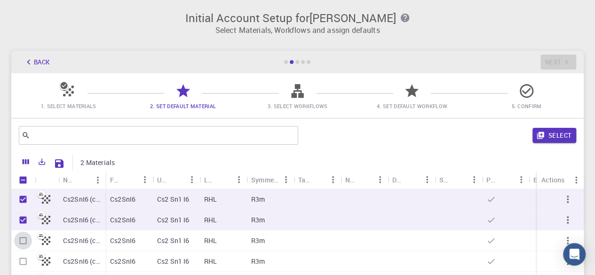
click at [26, 234] on input "Select row" at bounding box center [23, 241] width 18 height 18
checkbox input "true"
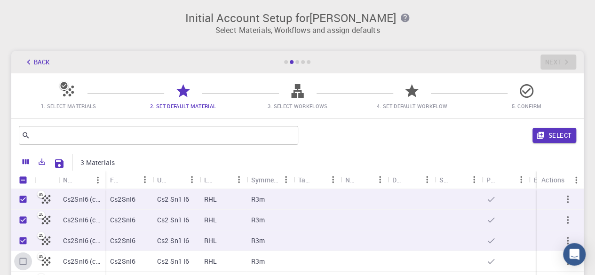
click at [27, 263] on input "Select row" at bounding box center [23, 262] width 18 height 18
checkbox input "true"
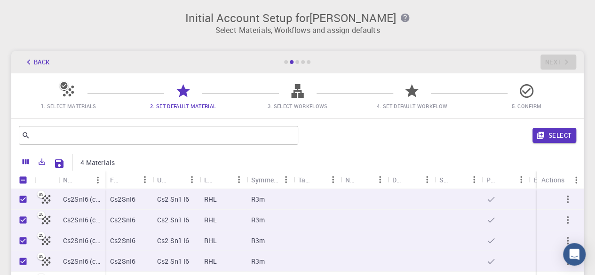
scroll to position [153, 0]
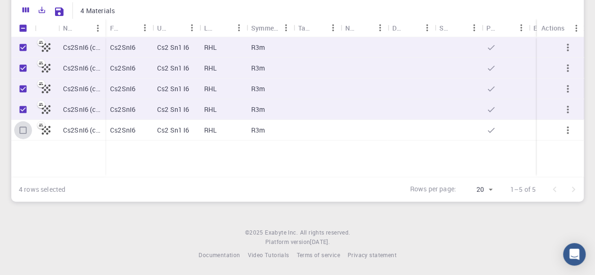
click at [20, 128] on input "Select row" at bounding box center [23, 130] width 18 height 18
checkbox input "true"
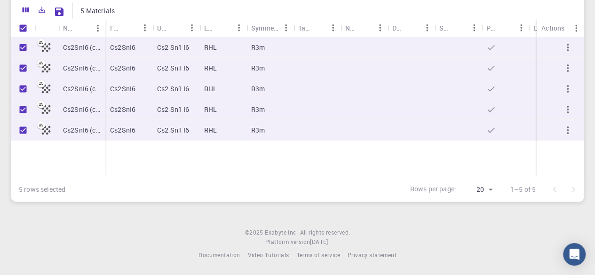
scroll to position [0, 0]
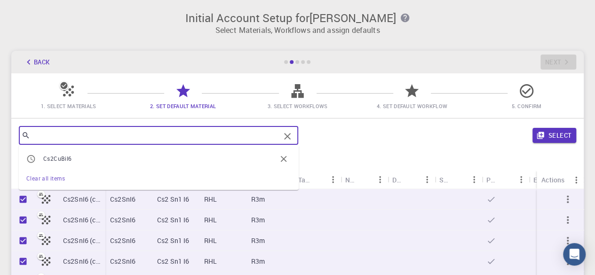
click at [231, 139] on input "text" at bounding box center [155, 135] width 250 height 13
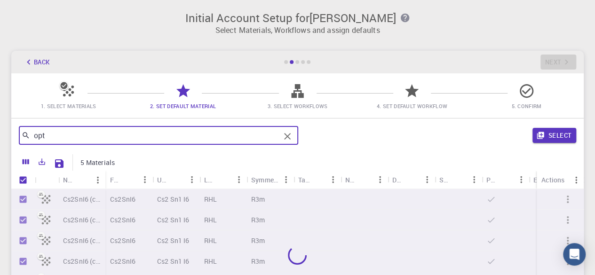
type input "opti"
checkbox input "false"
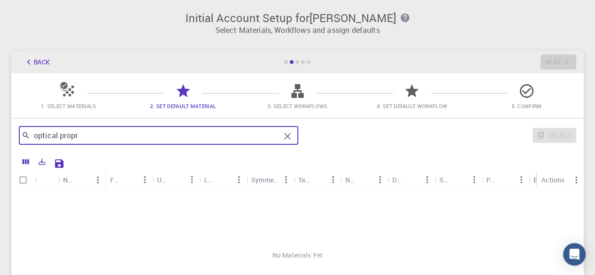
click at [400, 20] on icon "button" at bounding box center [404, 18] width 8 height 8
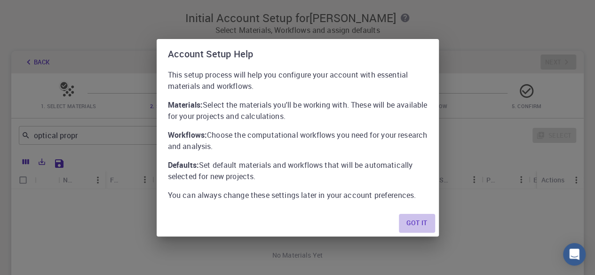
click at [426, 224] on button "Got it" at bounding box center [417, 223] width 36 height 19
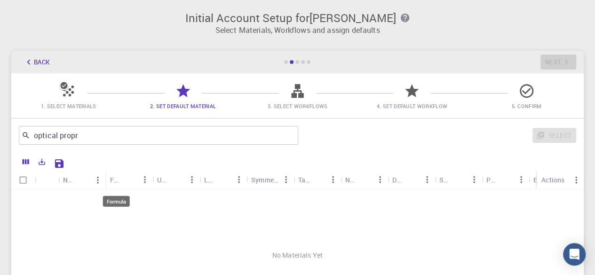
click at [121, 183] on div "Formula" at bounding box center [116, 180] width 12 height 18
click at [168, 180] on div "Unit Cell Formula" at bounding box center [163, 180] width 12 height 18
click at [71, 182] on div "Name" at bounding box center [69, 180] width 12 height 18
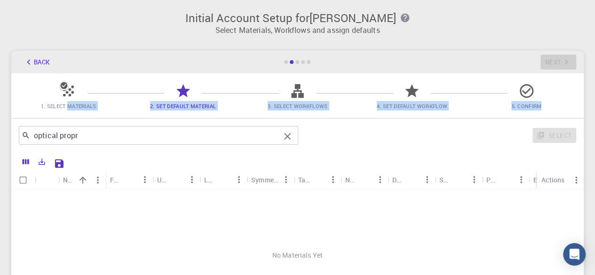
drag, startPoint x: 68, startPoint y: 105, endPoint x: 100, endPoint y: 135, distance: 43.3
click at [100, 135] on main "Back Next 1. Select Materials 2. Set Default Material 3. Select Workflows 4. Se…" at bounding box center [297, 202] width 572 height 303
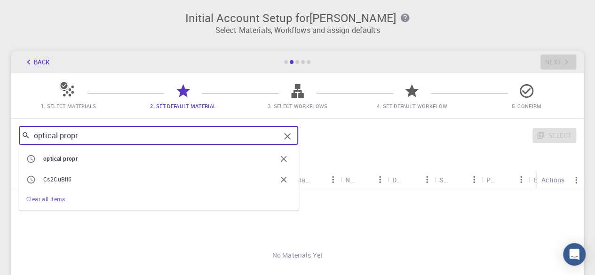
click at [100, 135] on input "optical propr" at bounding box center [155, 135] width 250 height 13
type input "o"
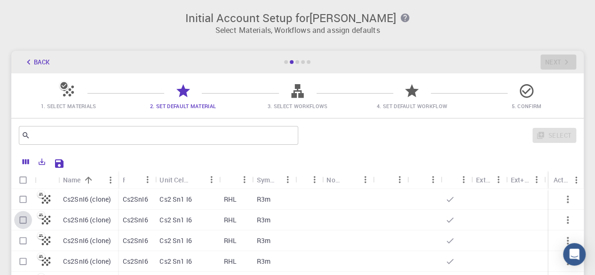
click at [24, 221] on input "Select row" at bounding box center [23, 220] width 18 height 18
checkbox input "true"
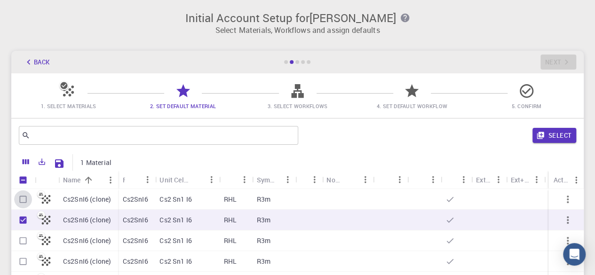
click at [23, 199] on input "Select row" at bounding box center [23, 199] width 18 height 18
checkbox input "true"
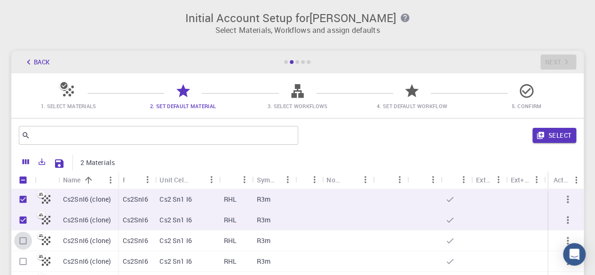
click at [22, 237] on input "Select row" at bounding box center [23, 241] width 18 height 18
checkbox input "true"
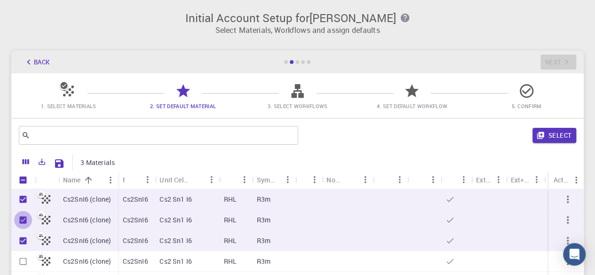
click at [22, 220] on input "Unselect row" at bounding box center [23, 220] width 18 height 18
checkbox input "false"
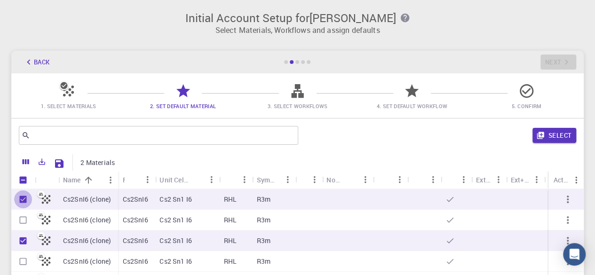
click at [25, 200] on input "Unselect row" at bounding box center [23, 199] width 18 height 18
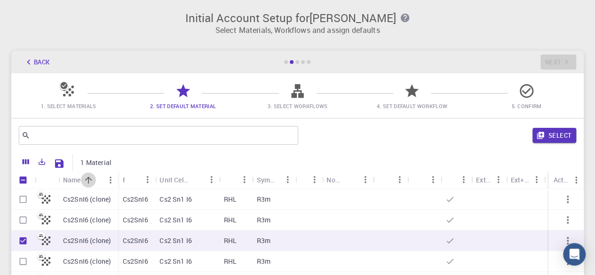
click at [88, 182] on icon "Sort" at bounding box center [88, 179] width 7 height 7
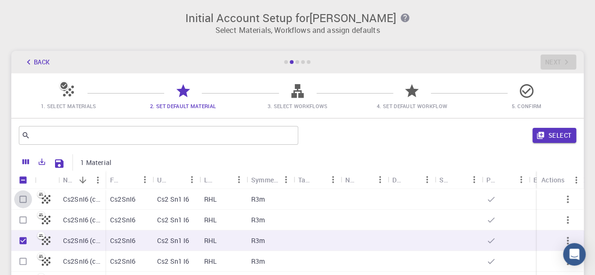
click at [23, 199] on input "Select row" at bounding box center [23, 199] width 18 height 18
checkbox input "true"
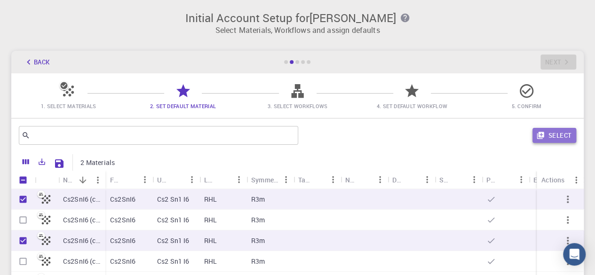
click at [565, 139] on button "Select" at bounding box center [554, 135] width 44 height 15
checkbox input "false"
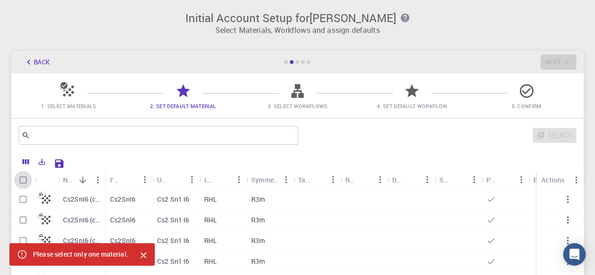
click at [24, 185] on input "Select all rows" at bounding box center [23, 180] width 18 height 18
checkbox input "true"
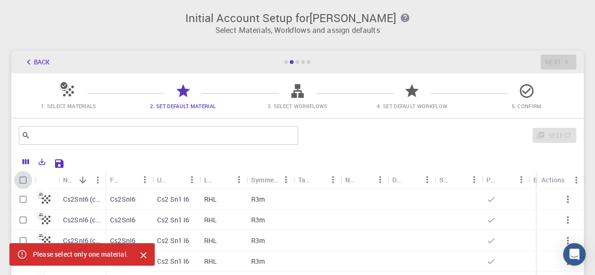
checkbox input "true"
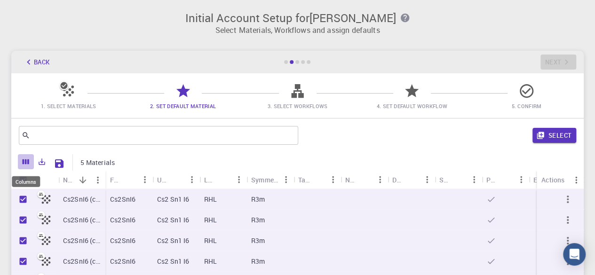
click at [30, 160] on button "Columns" at bounding box center [26, 161] width 16 height 15
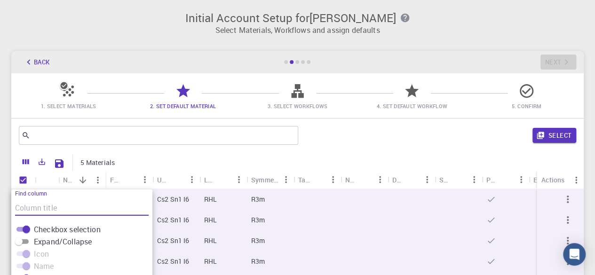
scroll to position [126, 0]
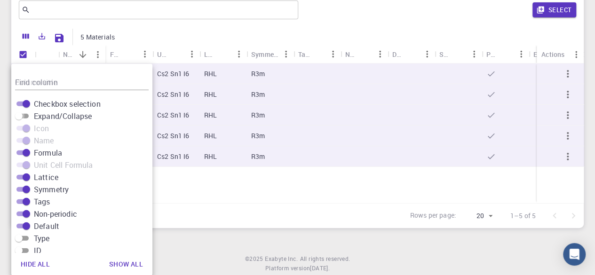
click at [28, 113] on input "Expand/Collapse" at bounding box center [19, 116] width 34 height 11
checkbox input "true"
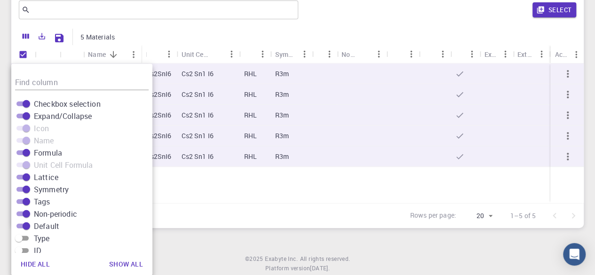
scroll to position [0, 0]
click at [575, 256] on icon "Open Intercom Messenger" at bounding box center [574, 254] width 11 height 12
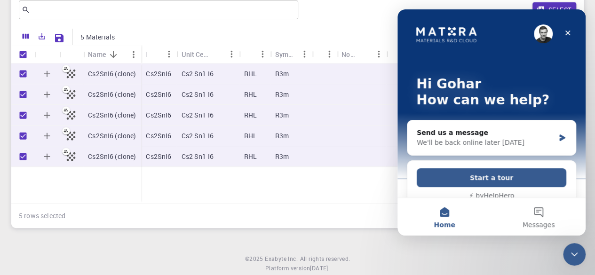
click at [510, 174] on button "Start a tour" at bounding box center [492, 177] width 150 height 19
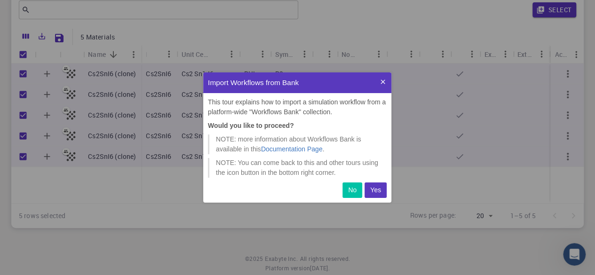
scroll to position [123, 181]
click at [377, 188] on p "Yes" at bounding box center [375, 190] width 11 height 10
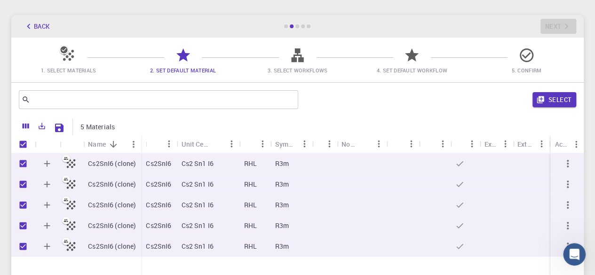
scroll to position [38, 0]
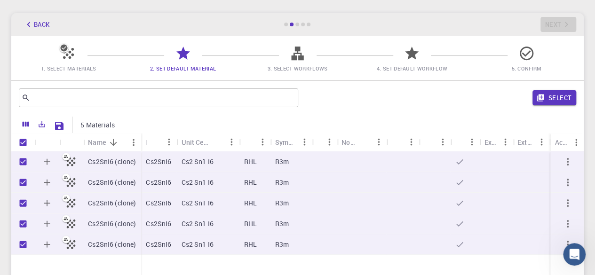
click at [296, 55] on icon at bounding box center [297, 53] width 16 height 16
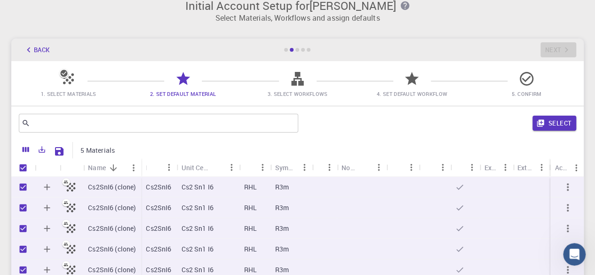
scroll to position [0, 0]
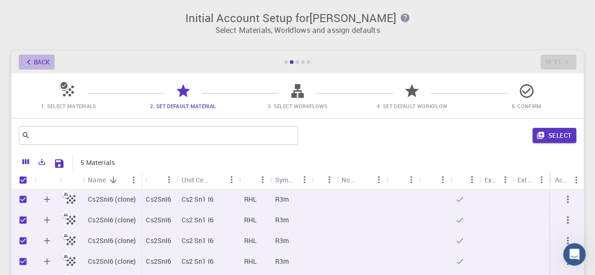
click at [37, 63] on button "Back" at bounding box center [37, 62] width 36 height 15
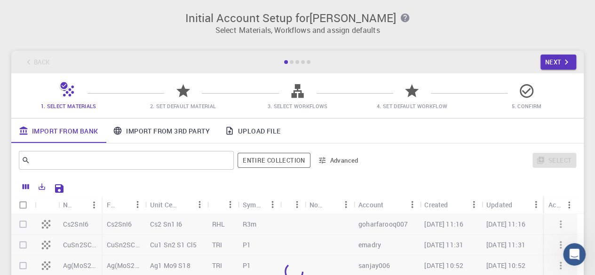
click at [37, 63] on div "Back Next" at bounding box center [297, 62] width 572 height 23
click at [550, 65] on button "Next" at bounding box center [558, 62] width 36 height 15
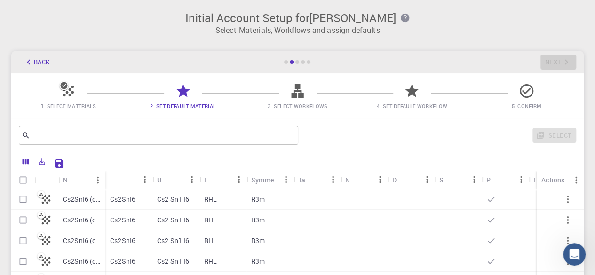
click at [550, 65] on div "Back Next" at bounding box center [297, 62] width 572 height 23
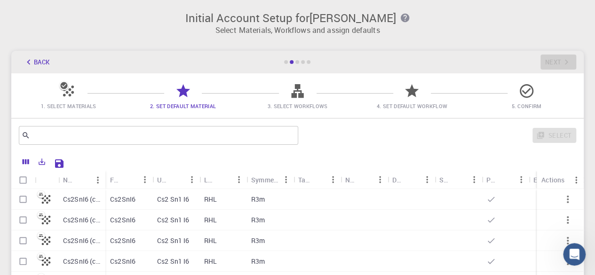
click at [550, 65] on div "Back Next" at bounding box center [297, 62] width 572 height 23
click at [307, 106] on span "3. Select Workflows" at bounding box center [298, 106] width 60 height 7
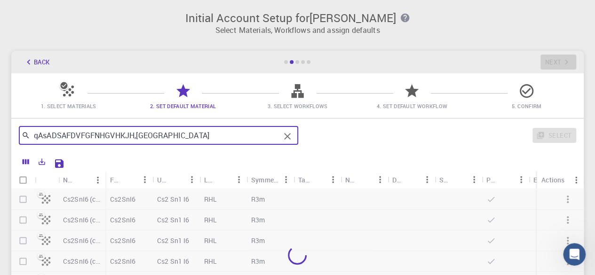
type input "qAsADSAFDVFGFNHGVHKJH,NM"
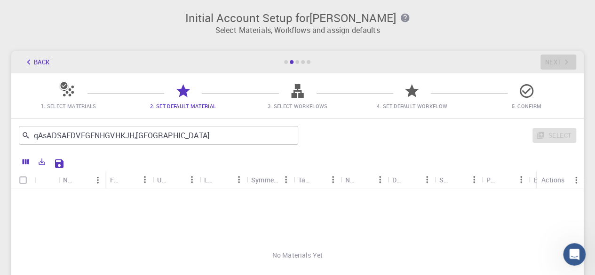
drag, startPoint x: 307, startPoint y: 106, endPoint x: 419, endPoint y: 131, distance: 114.8
click at [419, 131] on div "Select" at bounding box center [439, 135] width 274 height 23
click at [528, 98] on icon at bounding box center [526, 91] width 16 height 16
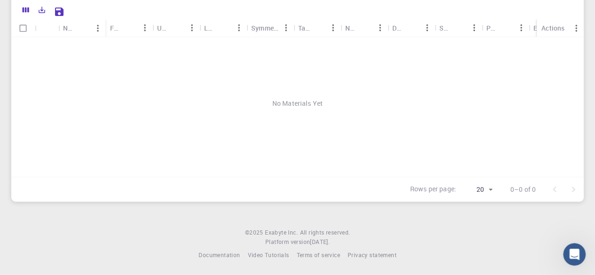
click at [420, 247] on footer "© 2025 Exabyte Inc. All rights reserved. Platform version 2025.7.24 . Documenta…" at bounding box center [297, 244] width 595 height 32
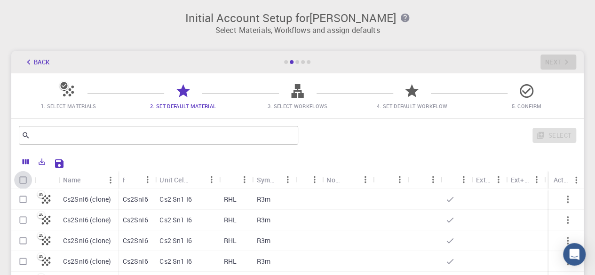
click at [24, 182] on input "Select all rows" at bounding box center [23, 180] width 18 height 18
checkbox input "true"
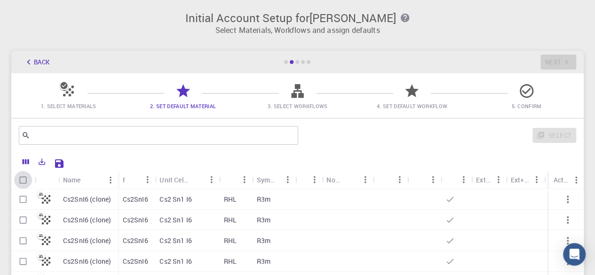
checkbox input "true"
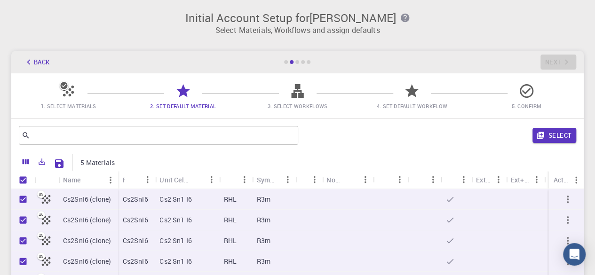
click at [300, 103] on span "3. Select Workflows" at bounding box center [298, 106] width 60 height 7
click at [572, 198] on icon "button" at bounding box center [567, 199] width 11 height 11
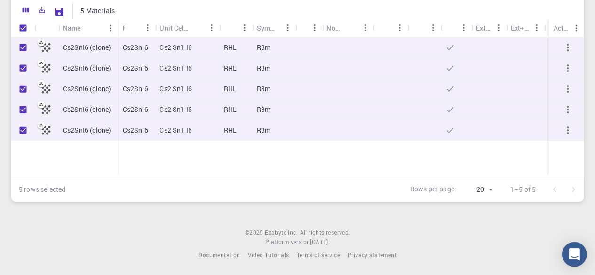
click at [573, 256] on icon "Open Intercom Messenger" at bounding box center [574, 254] width 11 height 12
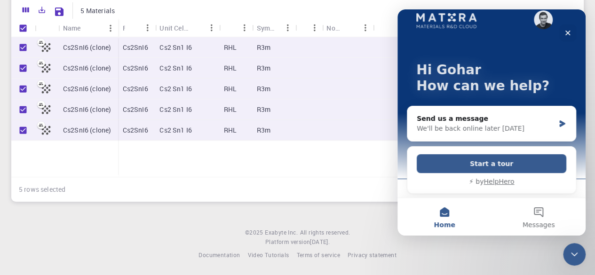
scroll to position [14, 0]
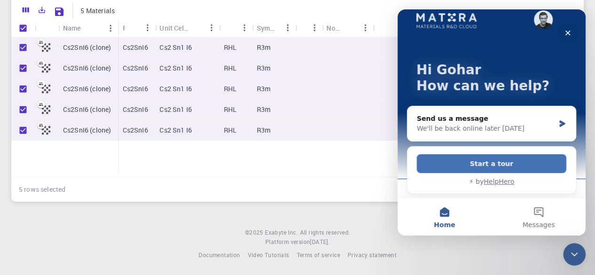
click at [484, 159] on button "Start a tour" at bounding box center [492, 163] width 150 height 19
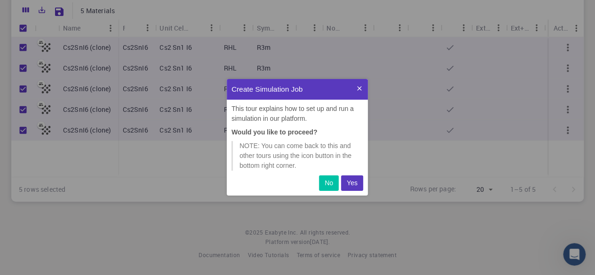
scroll to position [109, 134]
click at [357, 186] on p "Yes" at bounding box center [352, 183] width 11 height 10
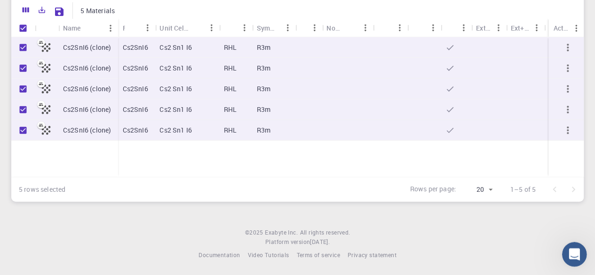
click at [571, 243] on div "Open Intercom Messenger" at bounding box center [572, 253] width 31 height 31
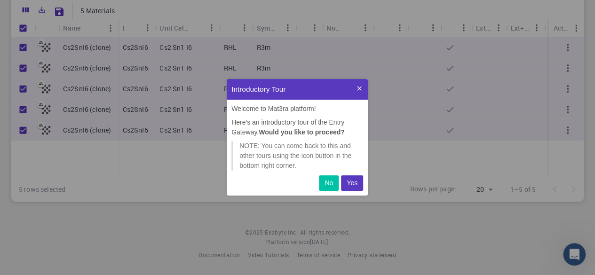
click at [357, 185] on button "Yes" at bounding box center [352, 183] width 22 height 16
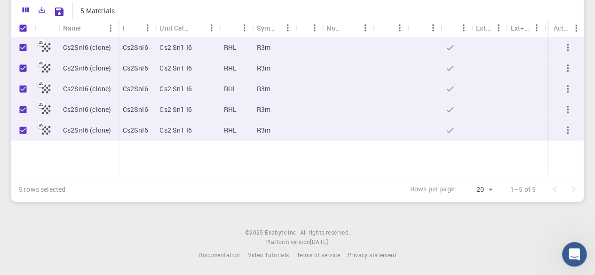
click at [573, 254] on icon "Open Intercom Messenger" at bounding box center [573, 253] width 7 height 8
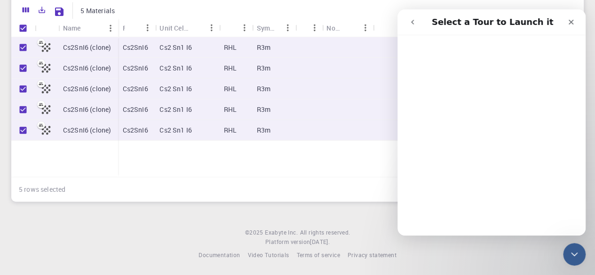
click at [413, 21] on icon "go back" at bounding box center [413, 22] width 8 height 8
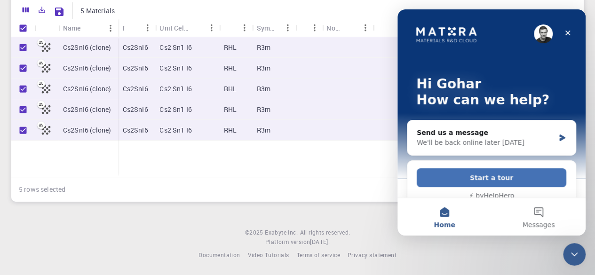
click at [461, 175] on button "Start a tour" at bounding box center [492, 177] width 150 height 19
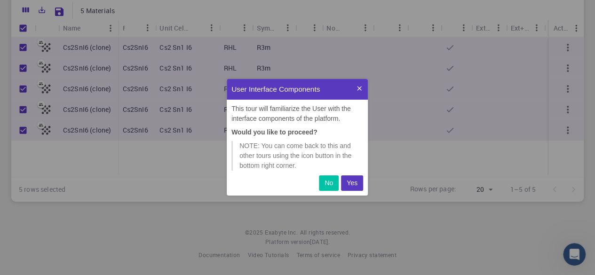
click at [353, 179] on p "Yes" at bounding box center [352, 183] width 11 height 10
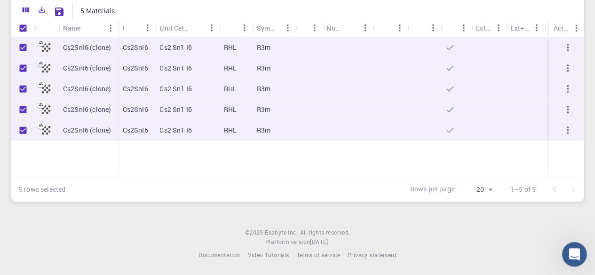
click at [570, 243] on div "Open Intercom Messenger" at bounding box center [572, 253] width 31 height 31
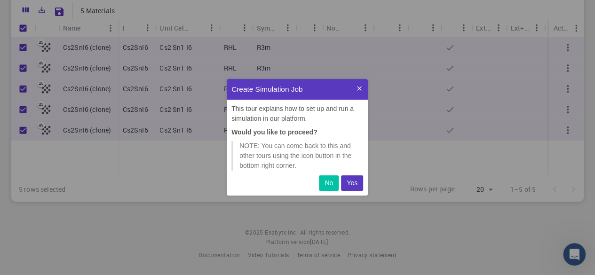
click at [357, 178] on button "Yes" at bounding box center [352, 183] width 22 height 16
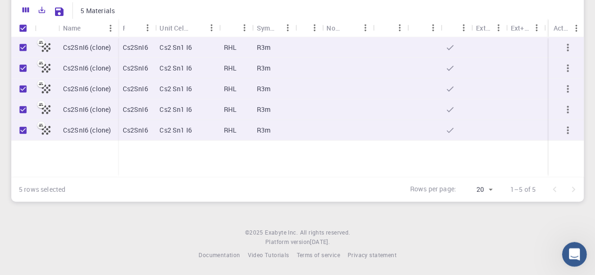
click at [582, 251] on div "Open Intercom Messenger" at bounding box center [572, 253] width 31 height 31
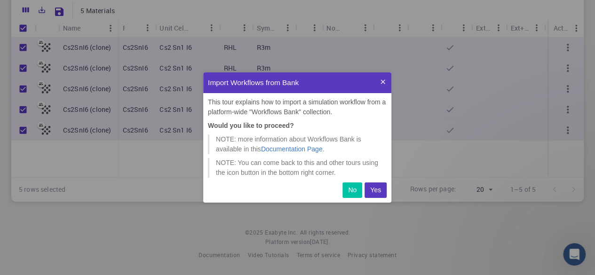
scroll to position [123, 181]
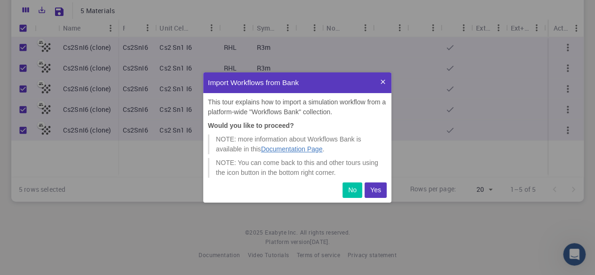
click at [312, 151] on link "Documentation Page" at bounding box center [292, 149] width 62 height 8
click at [372, 189] on p "Yes" at bounding box center [375, 190] width 11 height 10
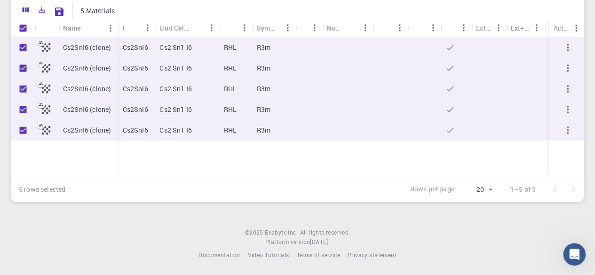
scroll to position [0, 0]
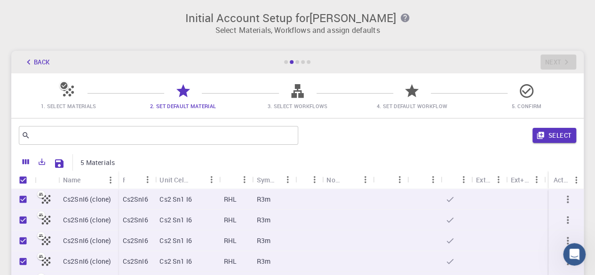
click at [300, 103] on span "3. Select Workflows" at bounding box center [298, 106] width 60 height 7
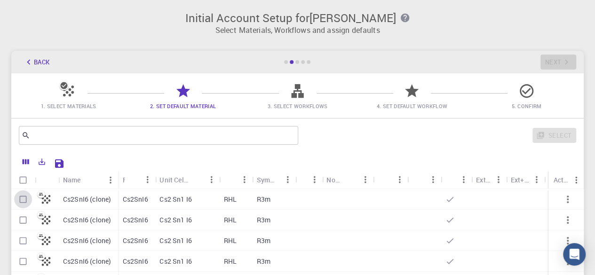
click at [20, 198] on input "Select row" at bounding box center [23, 199] width 18 height 18
checkbox input "true"
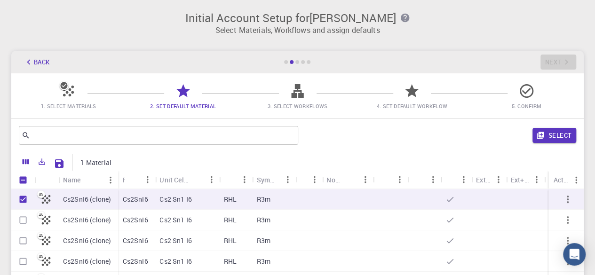
click at [528, 106] on span "5. Confirm" at bounding box center [526, 106] width 30 height 7
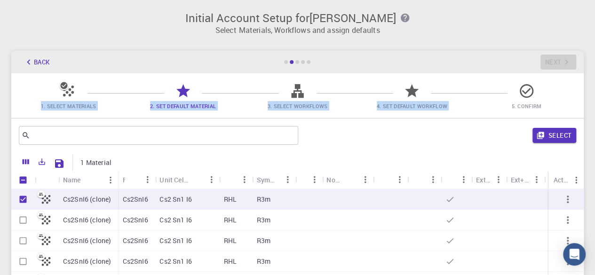
click at [528, 106] on span "5. Confirm" at bounding box center [526, 106] width 30 height 7
click at [414, 96] on icon at bounding box center [412, 91] width 16 height 16
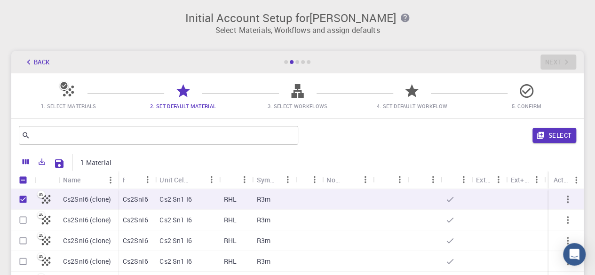
click at [285, 100] on span "3. Select Workflows" at bounding box center [297, 99] width 107 height 22
click at [559, 63] on div "Back Next" at bounding box center [297, 62] width 572 height 23
drag, startPoint x: 559, startPoint y: 63, endPoint x: 339, endPoint y: 84, distance: 221.0
click at [339, 84] on div "1. Select Materials 2. Set Default Material 3. Select Workflows 4. Set Default …" at bounding box center [297, 95] width 572 height 45
click at [553, 66] on div "Back Next" at bounding box center [297, 62] width 572 height 23
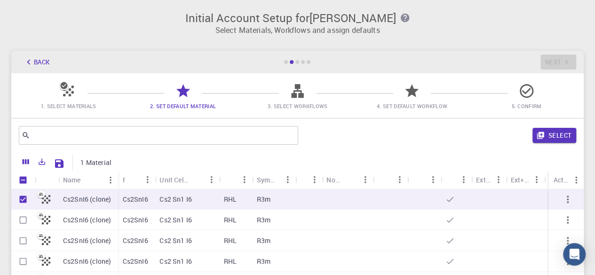
scroll to position [153, 0]
